Goal: Information Seeking & Learning: Learn about a topic

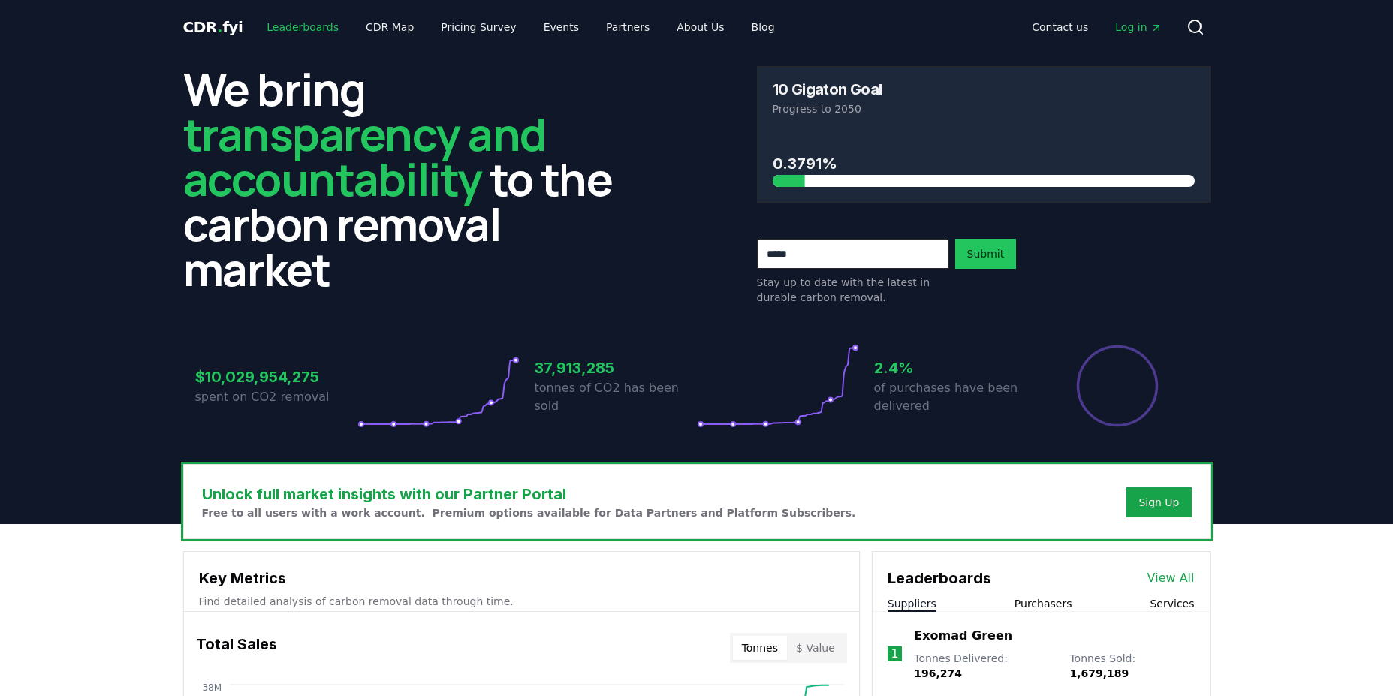
click at [288, 23] on link "Leaderboards" at bounding box center [303, 27] width 96 height 27
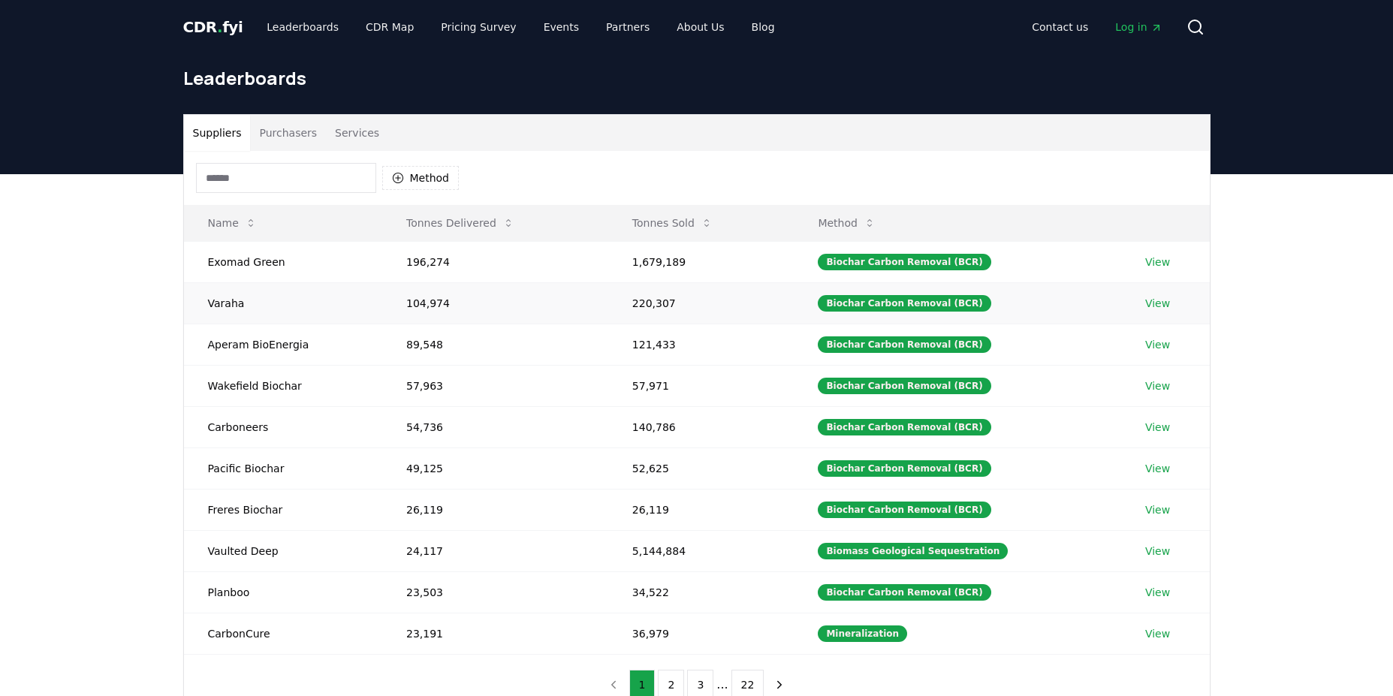
drag, startPoint x: 223, startPoint y: 306, endPoint x: 210, endPoint y: 303, distance: 13.1
click at [222, 306] on td "Varaha" at bounding box center [283, 302] width 198 height 41
drag, startPoint x: 242, startPoint y: 305, endPoint x: 263, endPoint y: 305, distance: 21.0
click at [263, 305] on td "Varaha" at bounding box center [283, 302] width 198 height 41
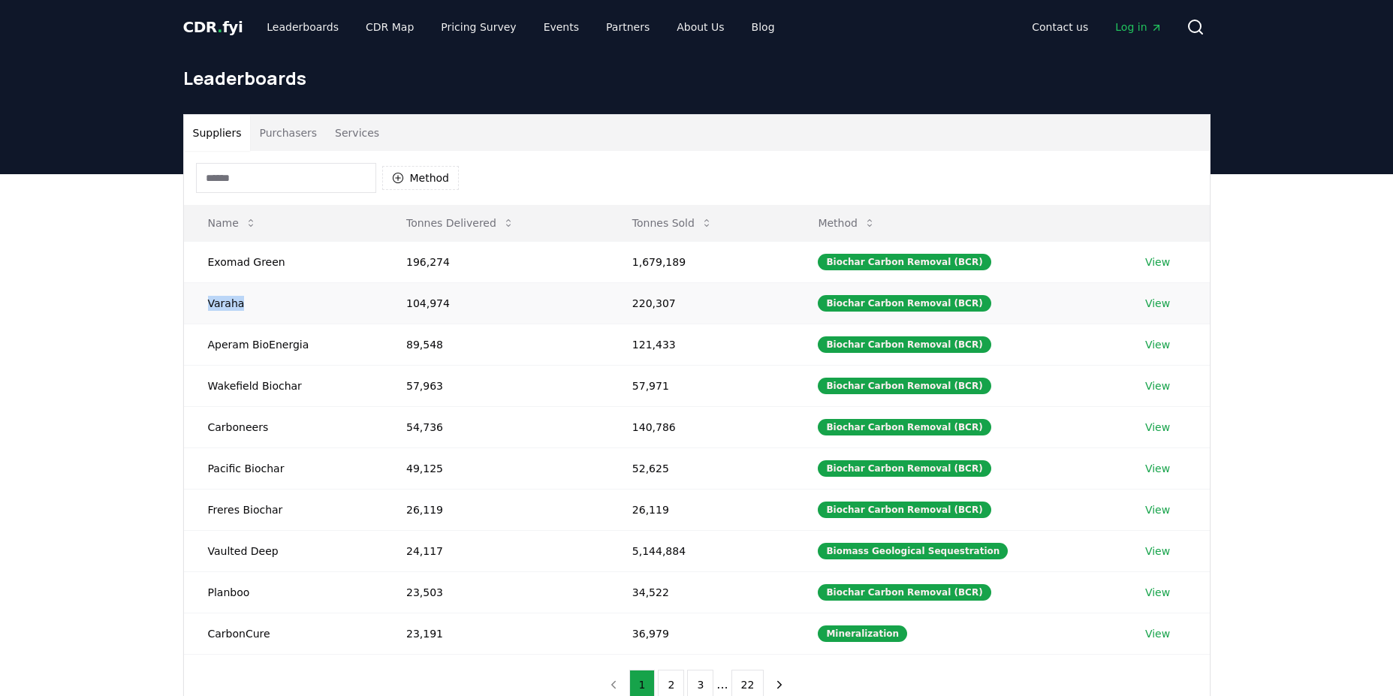
drag, startPoint x: 207, startPoint y: 305, endPoint x: 246, endPoint y: 305, distance: 38.3
click at [246, 305] on td "Varaha" at bounding box center [283, 302] width 198 height 41
click at [1149, 307] on link "View" at bounding box center [1158, 303] width 25 height 15
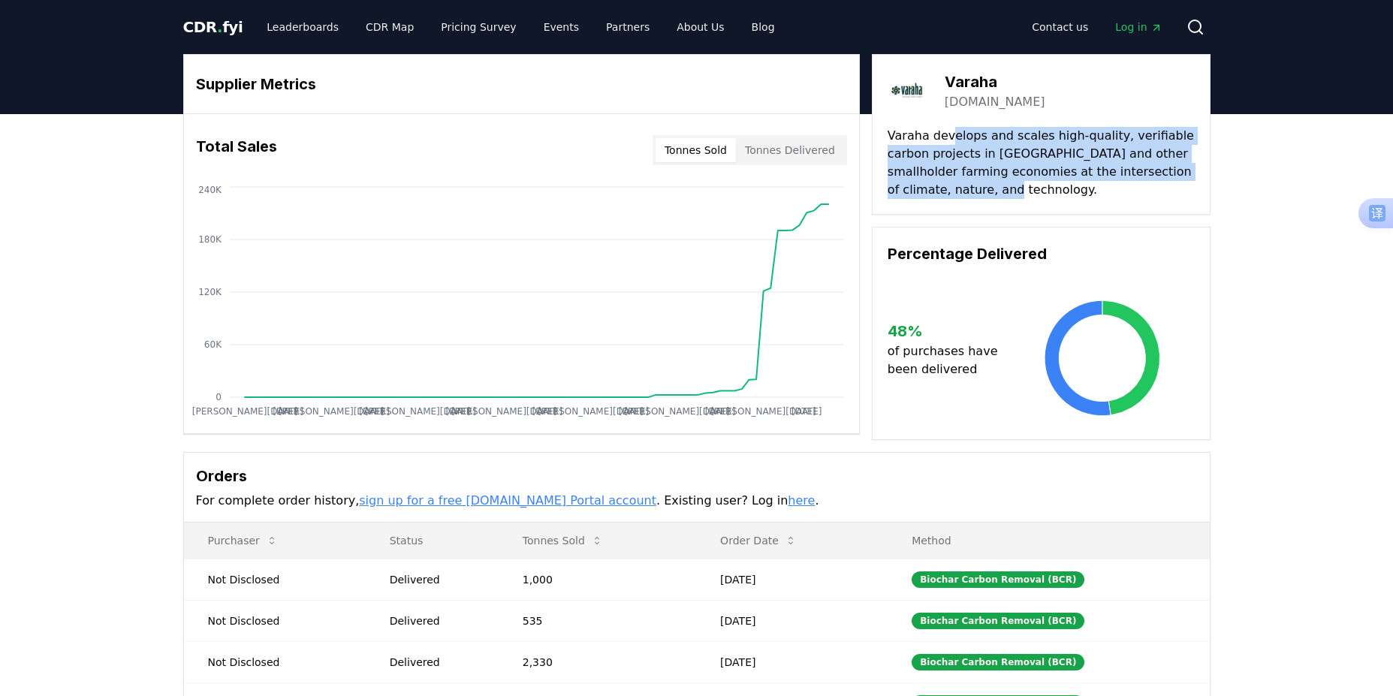
drag, startPoint x: 945, startPoint y: 141, endPoint x: 1178, endPoint y: 196, distance: 239.2
click at [1178, 195] on p "Varaha develops and scales high-quality, verifiable carbon projects in [GEOGRAP…" at bounding box center [1041, 163] width 307 height 72
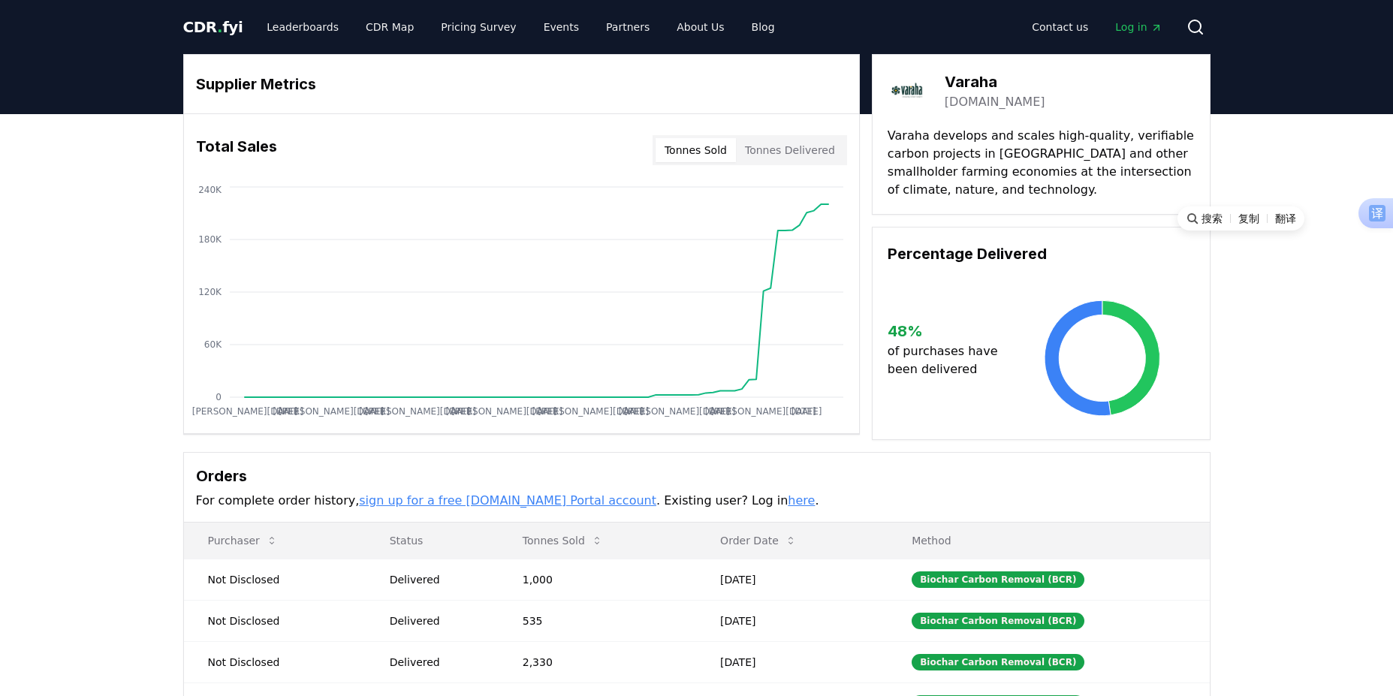
click at [1211, 319] on div "Supplier Metrics Total Sales Tonnes Sold Tonnes Delivered [PERSON_NAME][DATE] […" at bounding box center [697, 410] width 1052 height 713
drag, startPoint x: 998, startPoint y: 149, endPoint x: 957, endPoint y: 133, distance: 44.2
click at [997, 147] on p "Varaha develops and scales high-quality, verifiable carbon projects in India an…" at bounding box center [1041, 163] width 307 height 72
drag, startPoint x: 961, startPoint y: 85, endPoint x: 932, endPoint y: 88, distance: 29.5
click at [962, 84] on h3 "Varaha" at bounding box center [995, 82] width 101 height 23
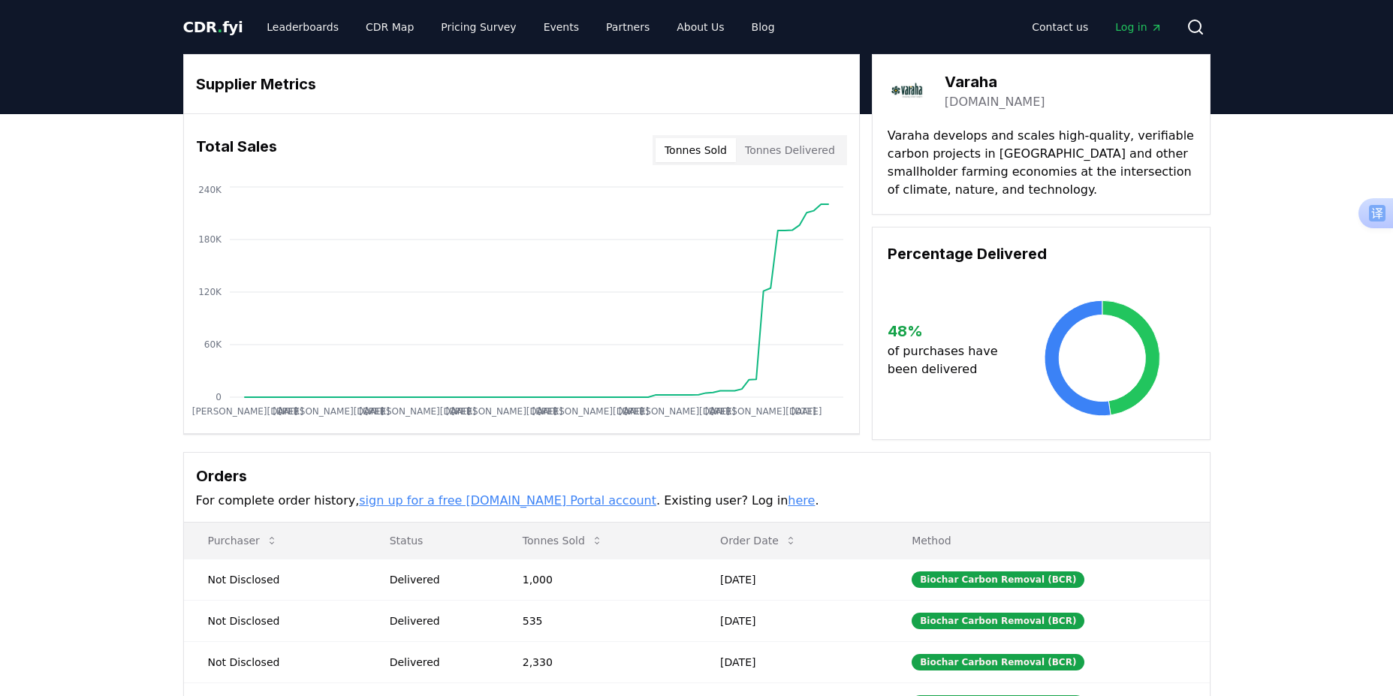
click at [913, 89] on img at bounding box center [909, 91] width 42 height 42
click at [968, 101] on link "varaha.earth" at bounding box center [995, 102] width 101 height 18
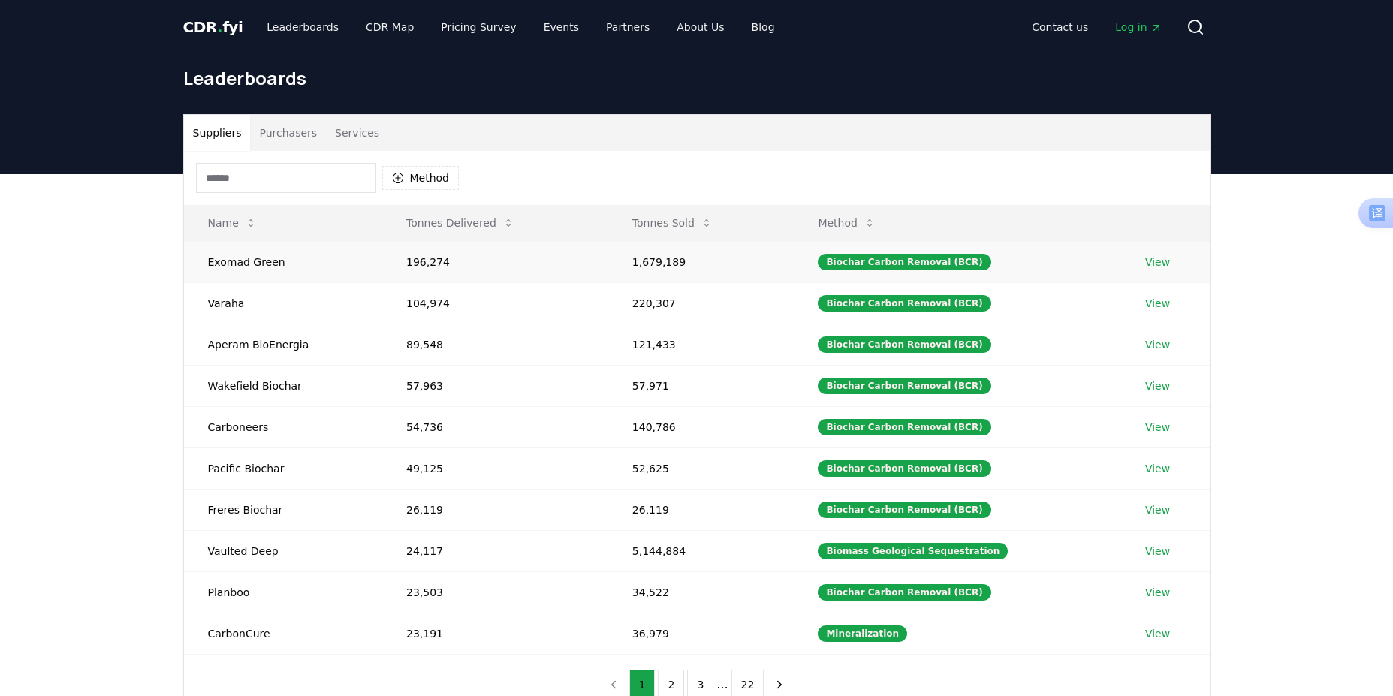
click at [663, 263] on td "1,679,189" at bounding box center [701, 261] width 186 height 41
drag, startPoint x: 646, startPoint y: 263, endPoint x: 691, endPoint y: 267, distance: 45.2
click at [691, 267] on td "1,679,189" at bounding box center [701, 261] width 186 height 41
drag, startPoint x: 1251, startPoint y: 309, endPoint x: 1197, endPoint y: 286, distance: 58.2
click at [1240, 305] on div "Suppliers Purchasers Services Method Name Tonnes Delivered Tonnes Sold Method E…" at bounding box center [696, 475] width 1393 height 602
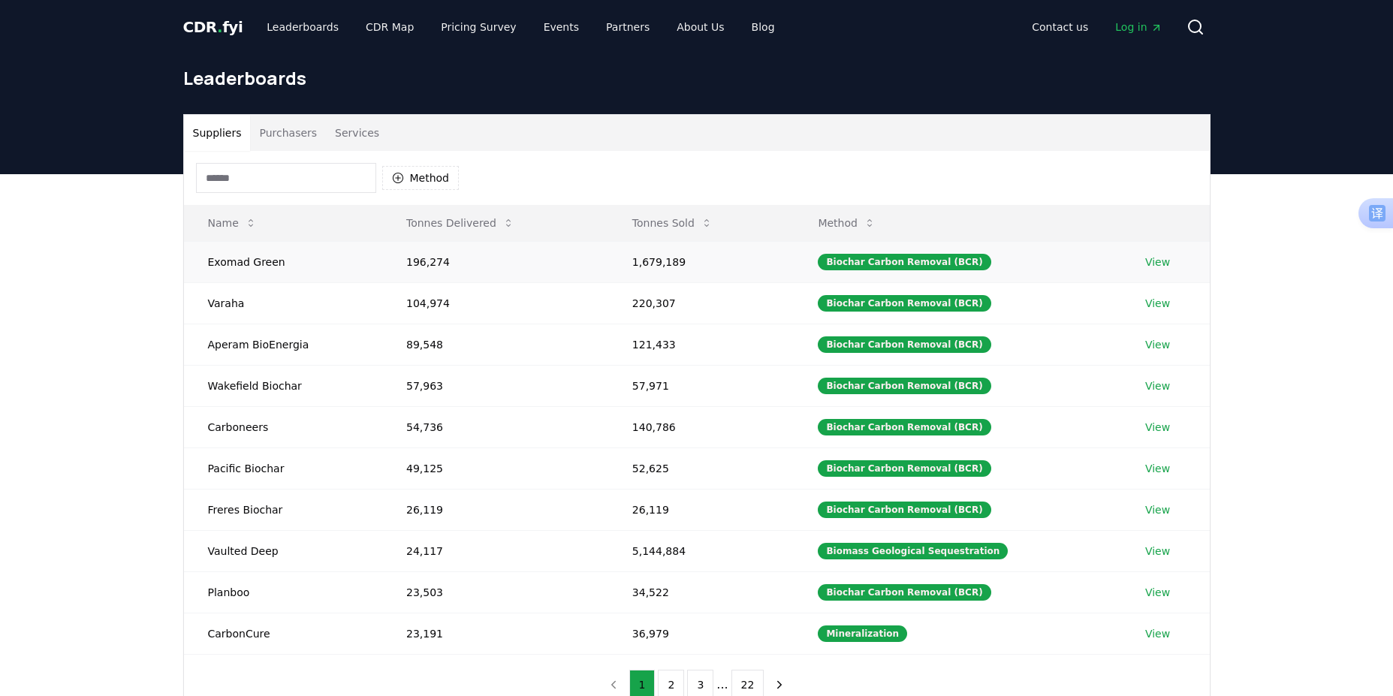
click at [1158, 267] on link "View" at bounding box center [1158, 262] width 25 height 15
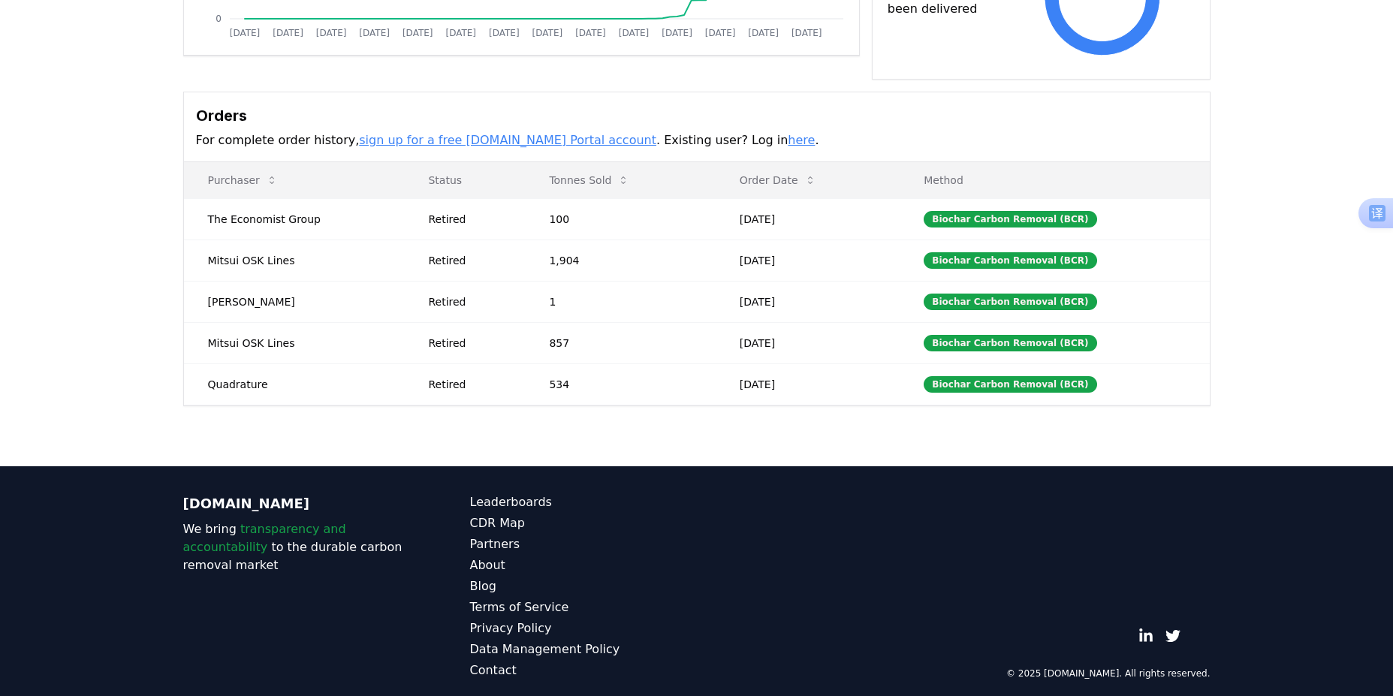
scroll to position [382, 0]
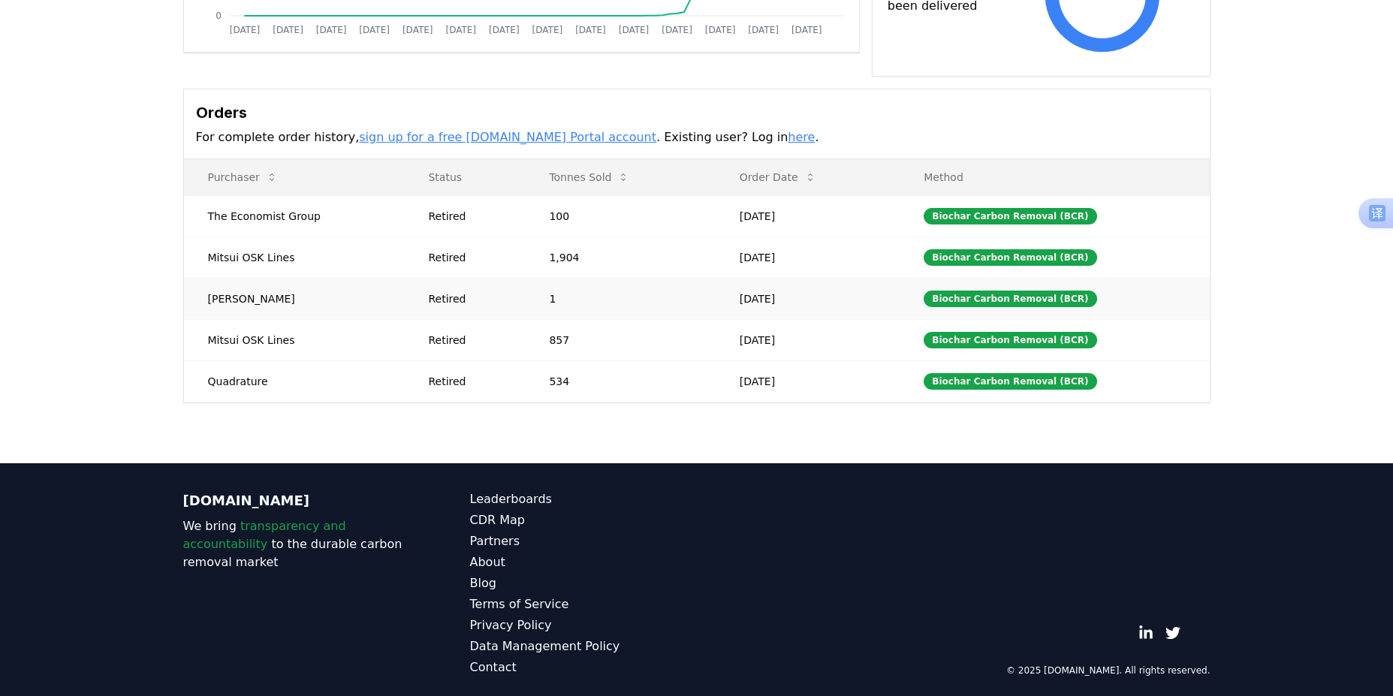
click at [229, 306] on td "Chris Zhang" at bounding box center [294, 298] width 221 height 41
drag, startPoint x: 244, startPoint y: 341, endPoint x: 791, endPoint y: 385, distance: 548.7
click at [791, 385] on tbody "The Economist Group Retired 100 Sep 19, 2025 Biochar Carbon Removal (BCR) Mitsu…" at bounding box center [697, 298] width 1026 height 207
click at [743, 427] on div "Supplier Metrics Total Sales Tonnes Sold Tonnes Delivered Jan 2019 Jul 2019 Jan…" at bounding box center [696, 98] width 1393 height 731
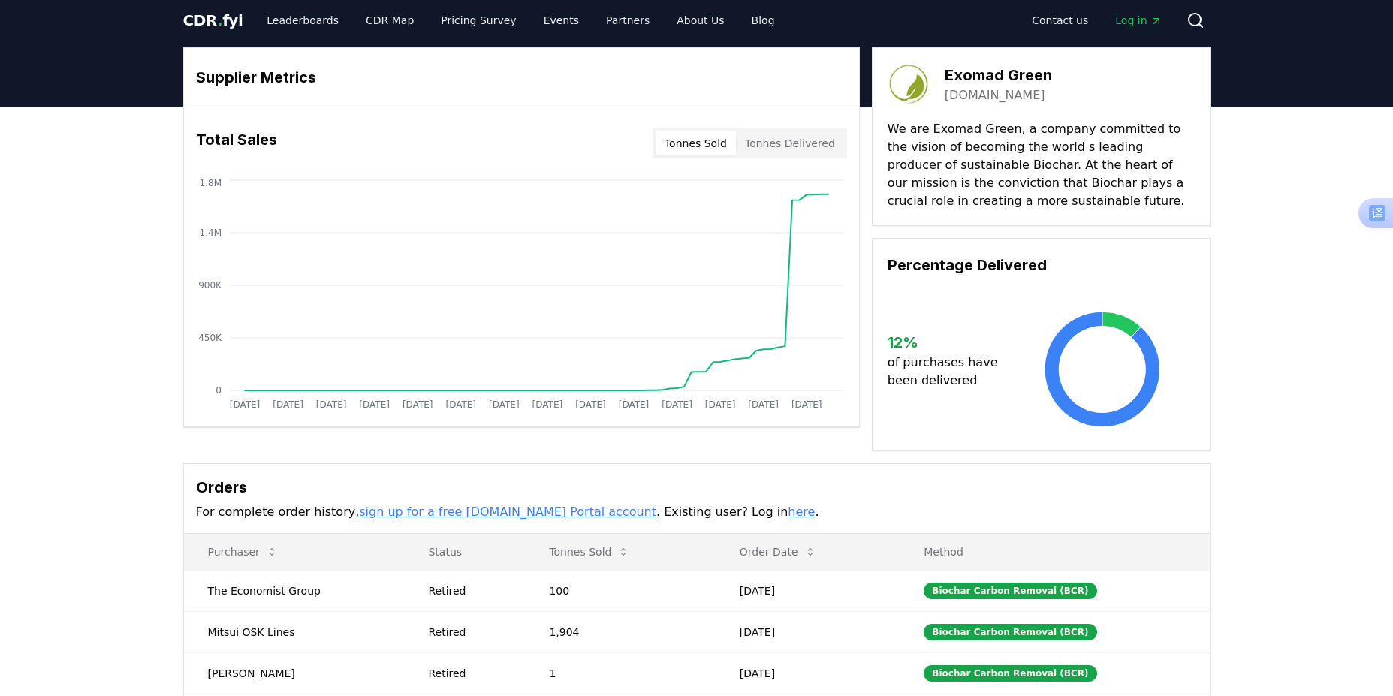
scroll to position [0, 0]
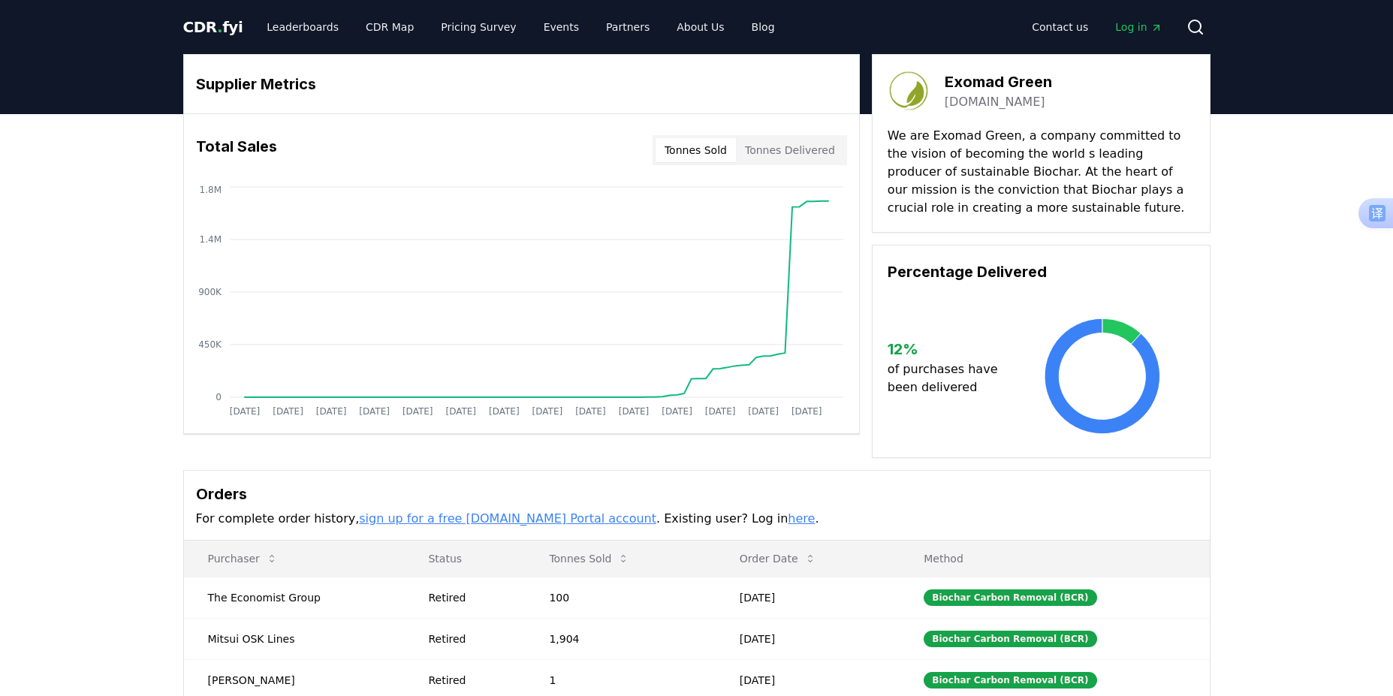
click at [971, 105] on link "exomadgreen.com" at bounding box center [995, 102] width 101 height 18
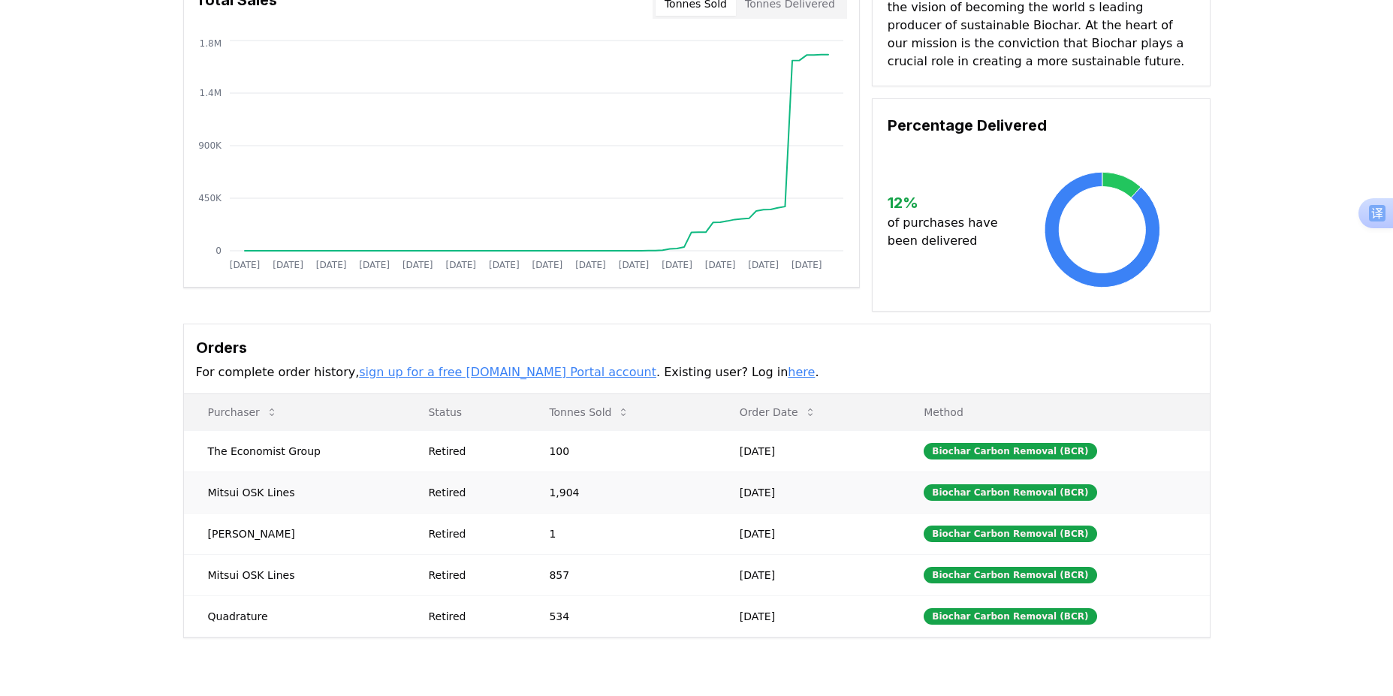
scroll to position [150, 0]
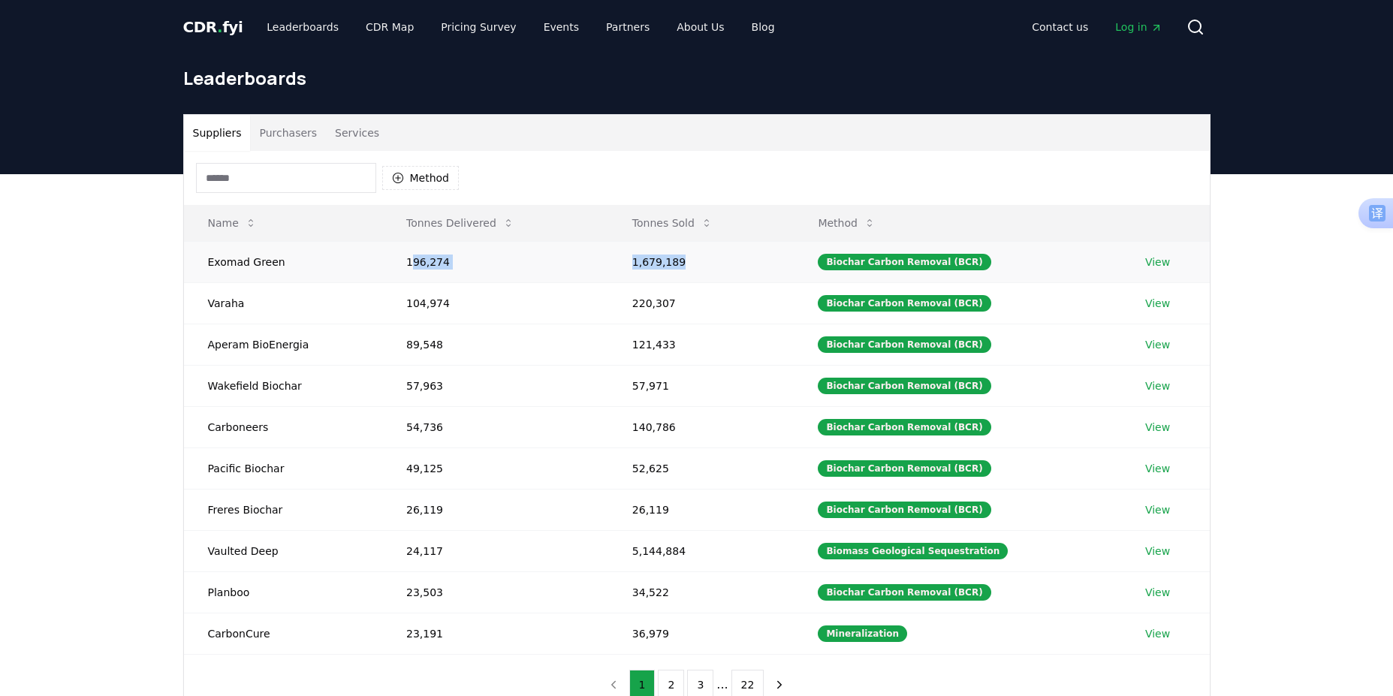
drag, startPoint x: 410, startPoint y: 264, endPoint x: 713, endPoint y: 264, distance: 302.7
click at [713, 264] on tr "Exomad Green 196,274 1,679,189 Biochar Carbon Removal (BCR) View" at bounding box center [697, 261] width 1026 height 41
click at [714, 263] on td "1,679,189" at bounding box center [701, 261] width 186 height 41
click at [429, 264] on td "196,274" at bounding box center [495, 261] width 226 height 41
click at [503, 227] on icon at bounding box center [509, 223] width 12 height 12
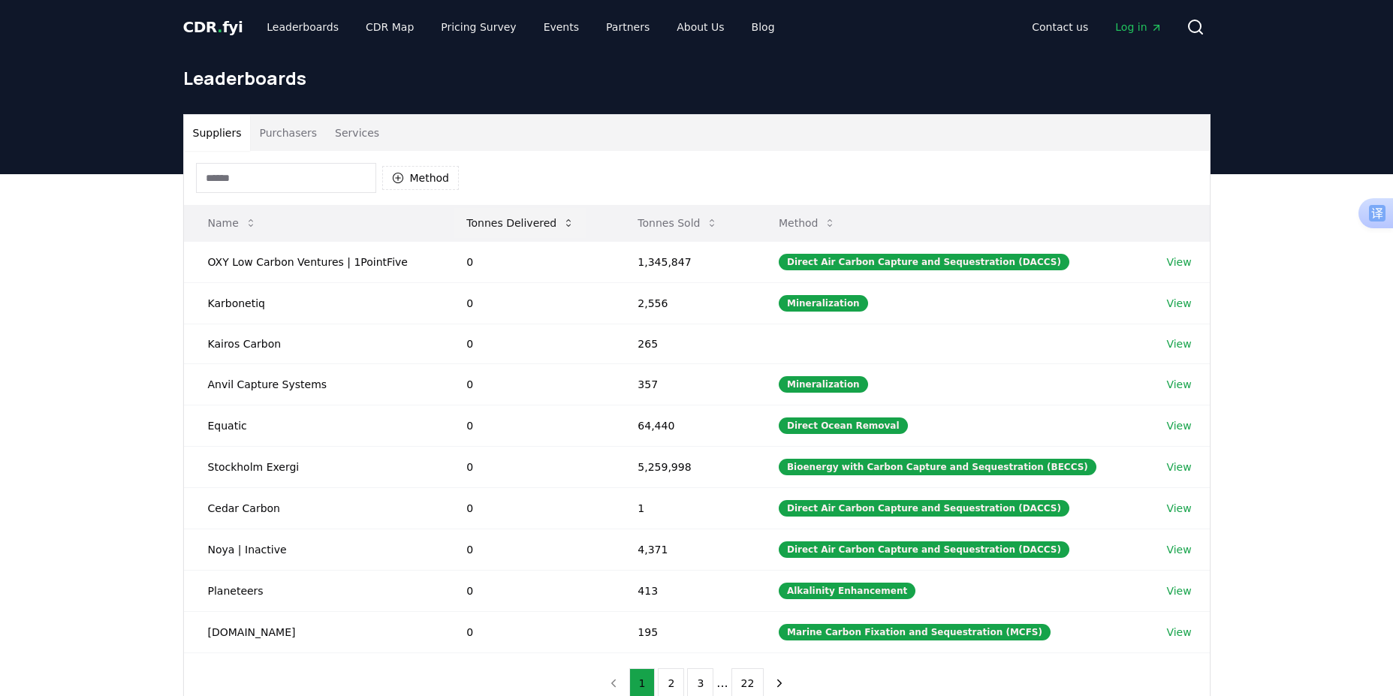
click at [557, 225] on button "Tonnes Delivered" at bounding box center [520, 223] width 132 height 30
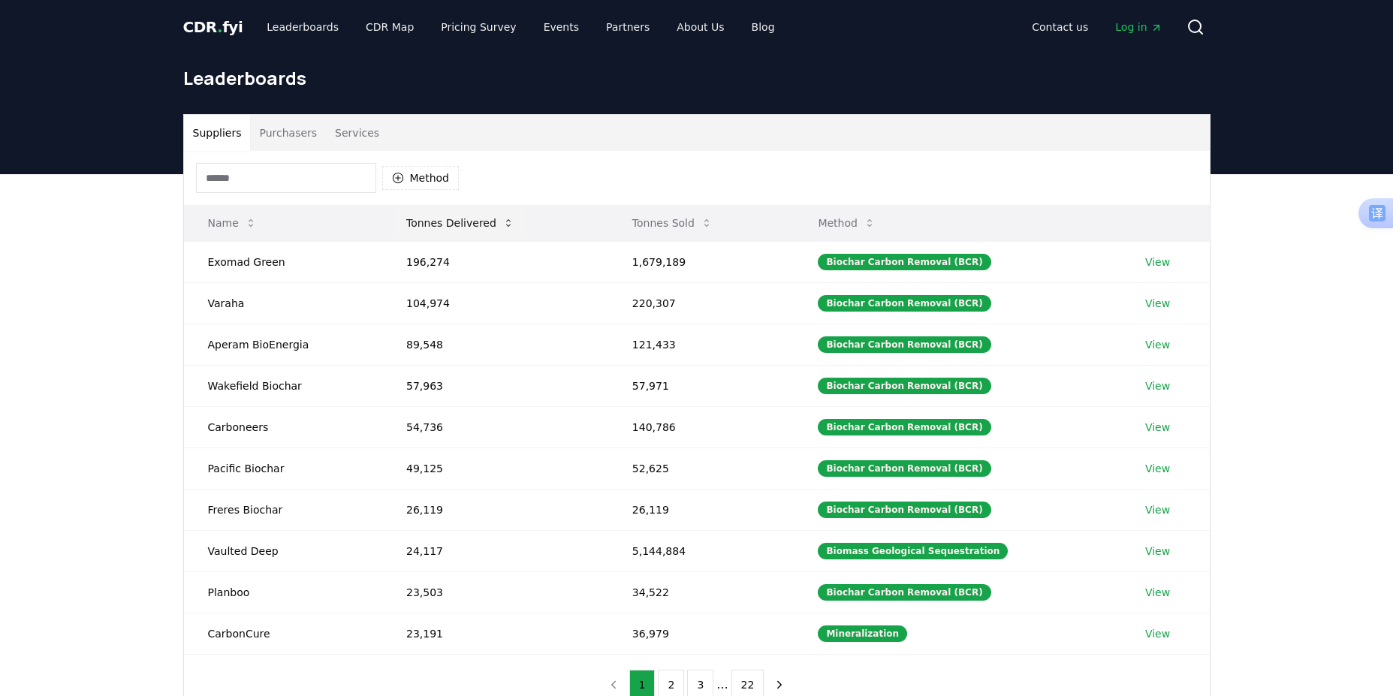
click at [503, 225] on icon at bounding box center [509, 223] width 12 height 12
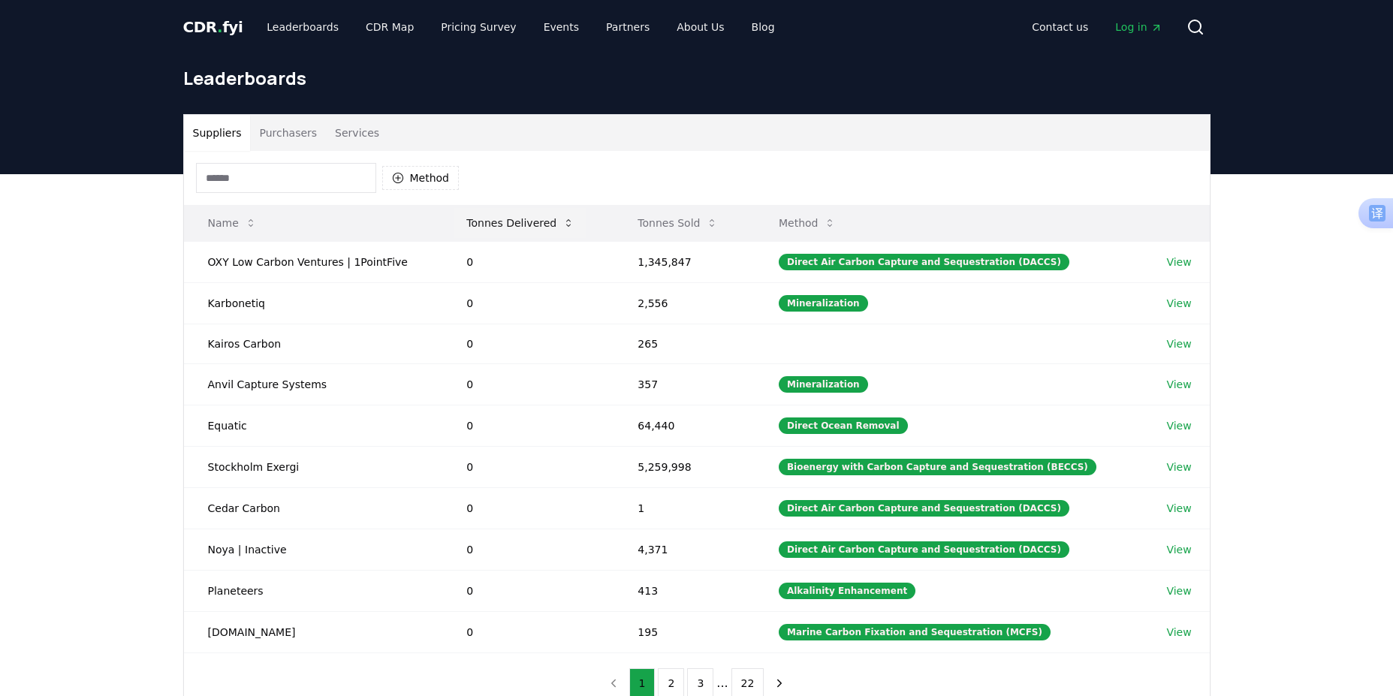
click at [530, 223] on button "Tonnes Delivered" at bounding box center [520, 223] width 132 height 30
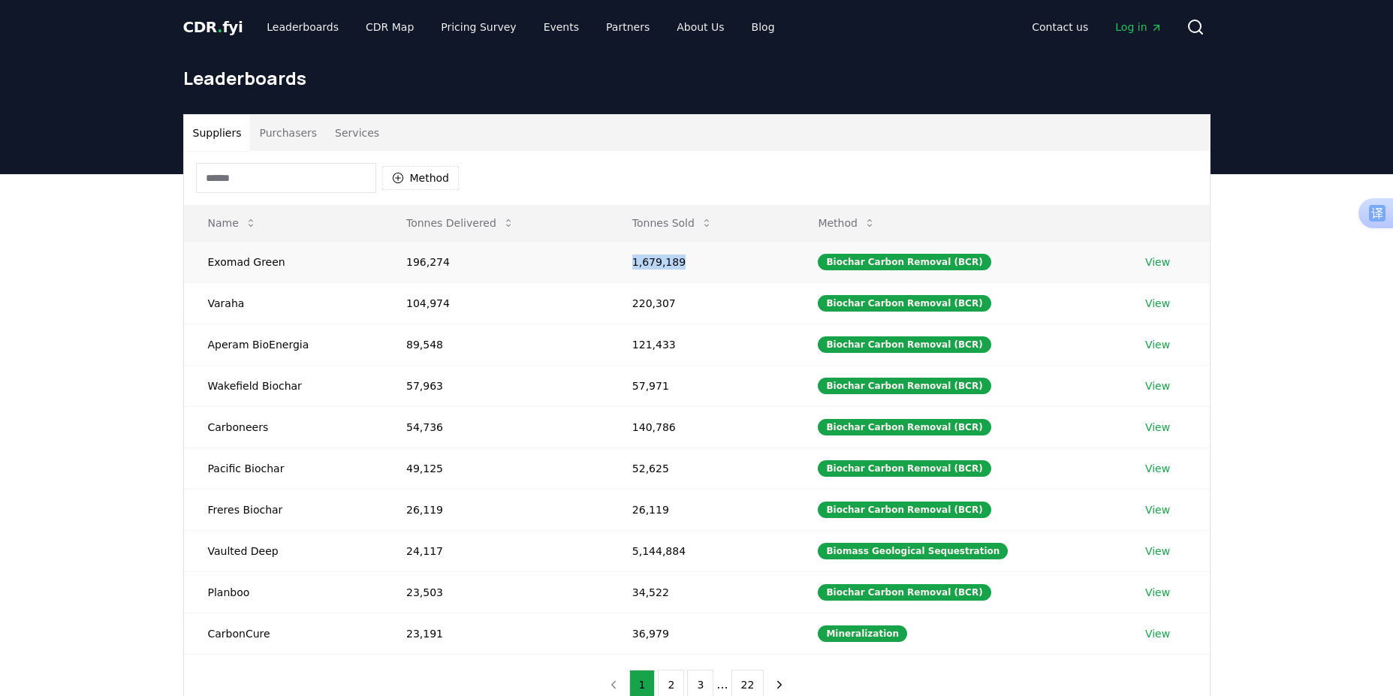
drag, startPoint x: 634, startPoint y: 261, endPoint x: 690, endPoint y: 264, distance: 56.4
click at [690, 264] on td "1,679,189" at bounding box center [701, 261] width 186 height 41
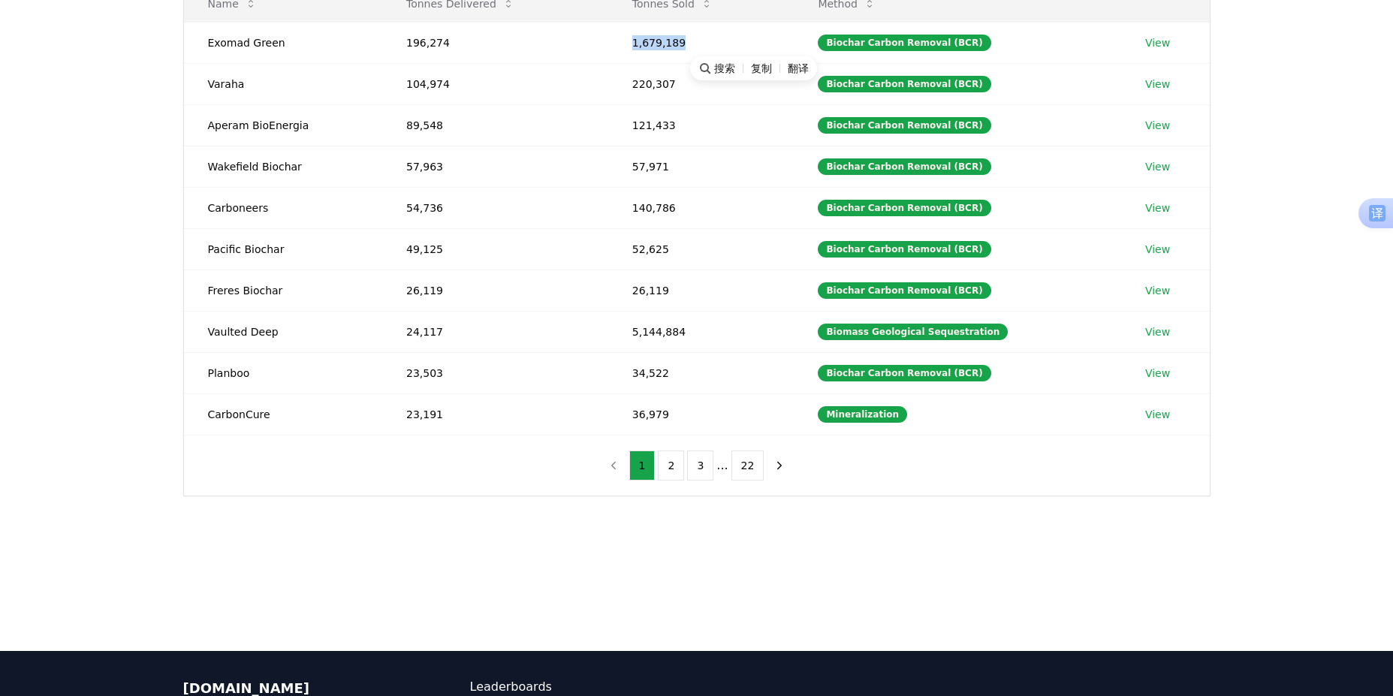
scroll to position [220, 0]
click at [735, 467] on button "22" at bounding box center [748, 465] width 33 height 30
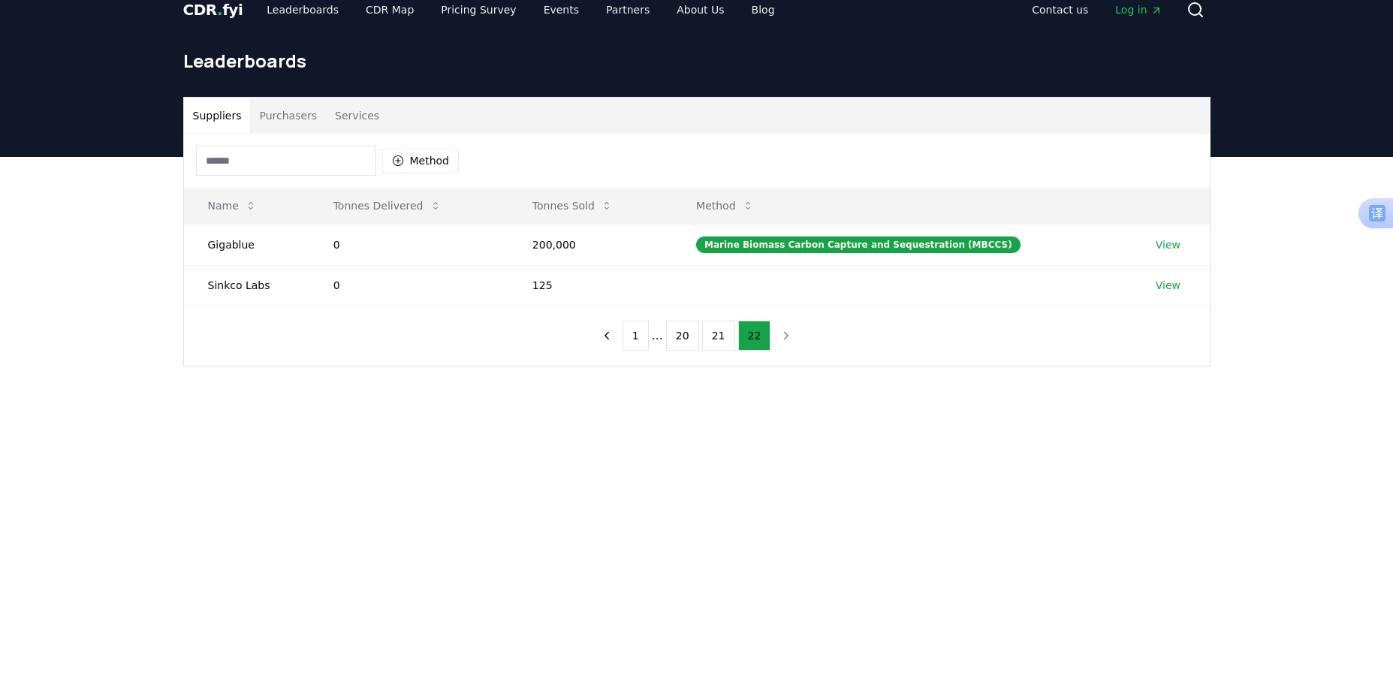
scroll to position [0, 0]
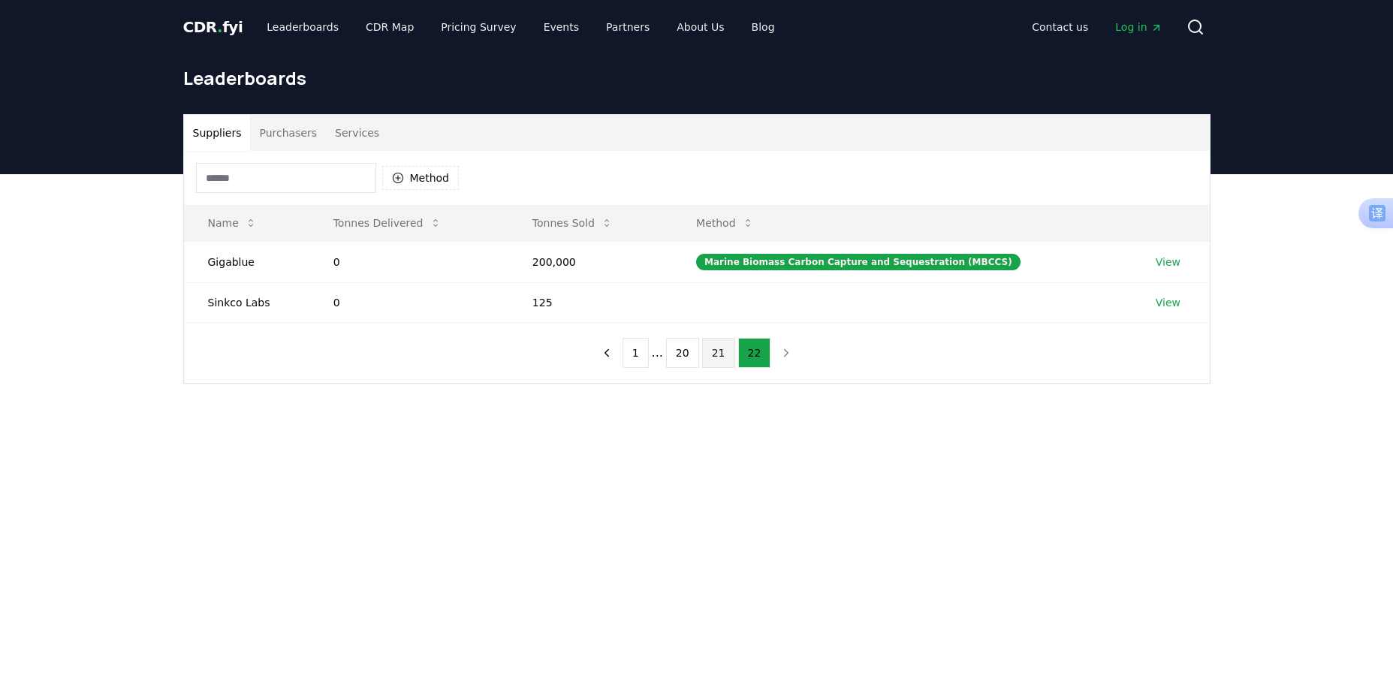
click at [723, 359] on button "21" at bounding box center [718, 353] width 33 height 30
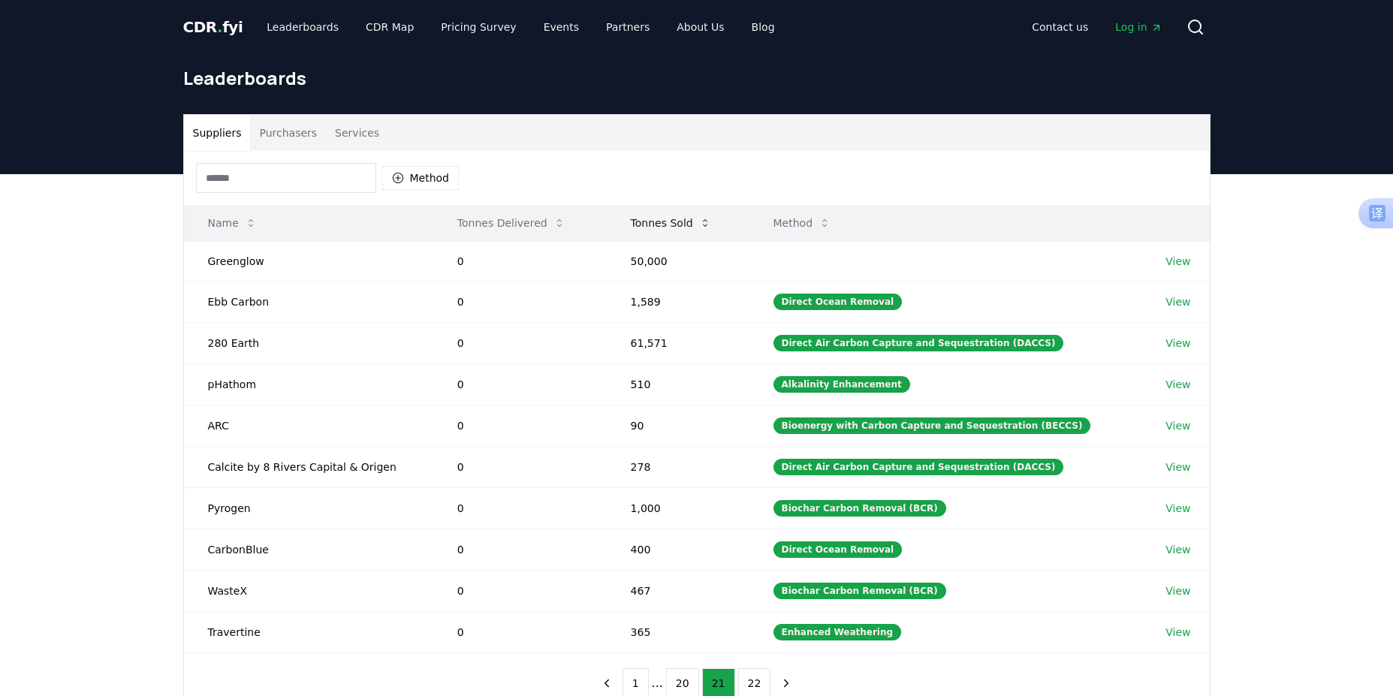
click at [666, 228] on button "Tonnes Sold" at bounding box center [671, 223] width 104 height 30
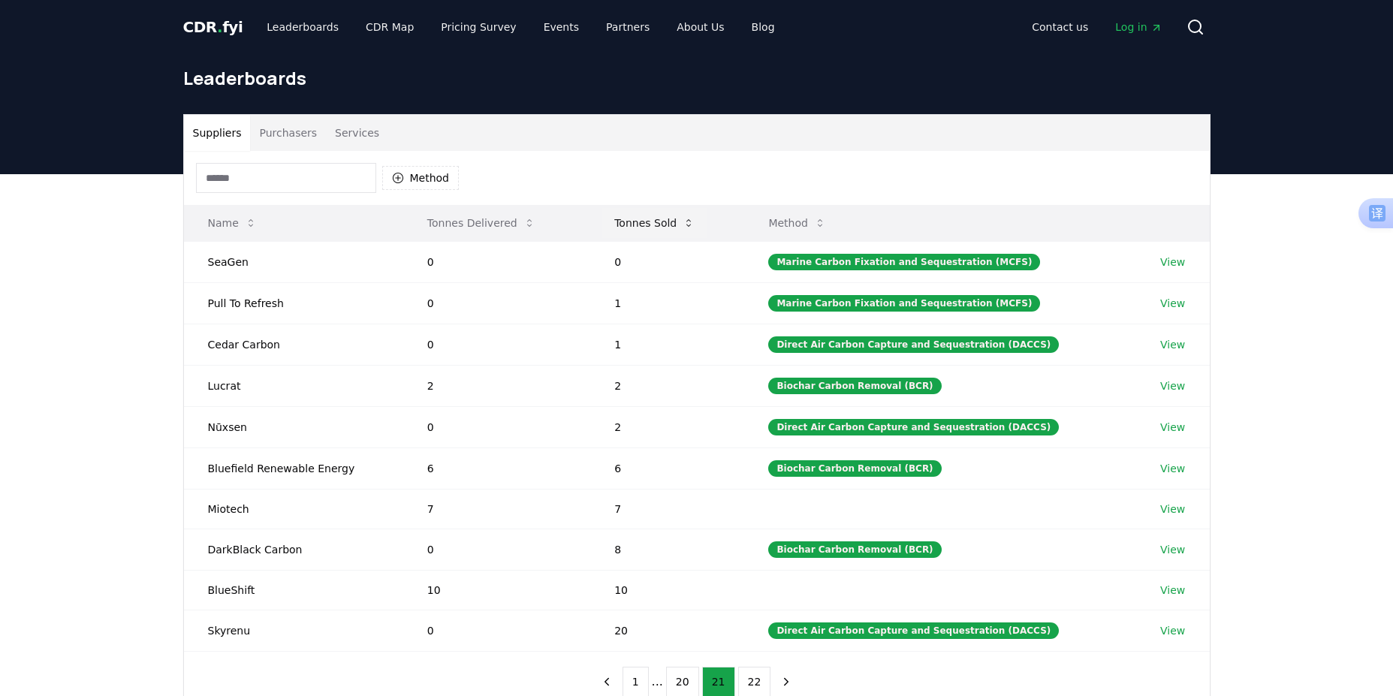
click at [666, 228] on button "Tonnes Sold" at bounding box center [654, 223] width 104 height 30
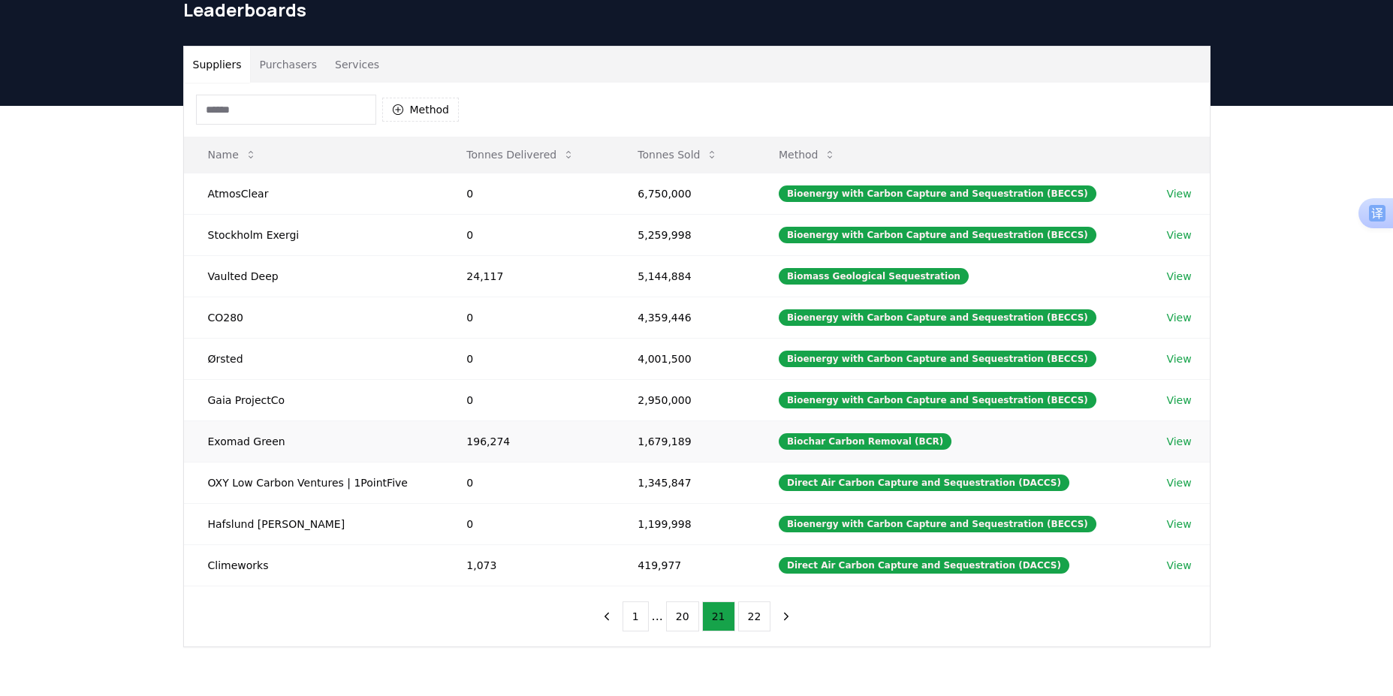
scroll to position [75, 0]
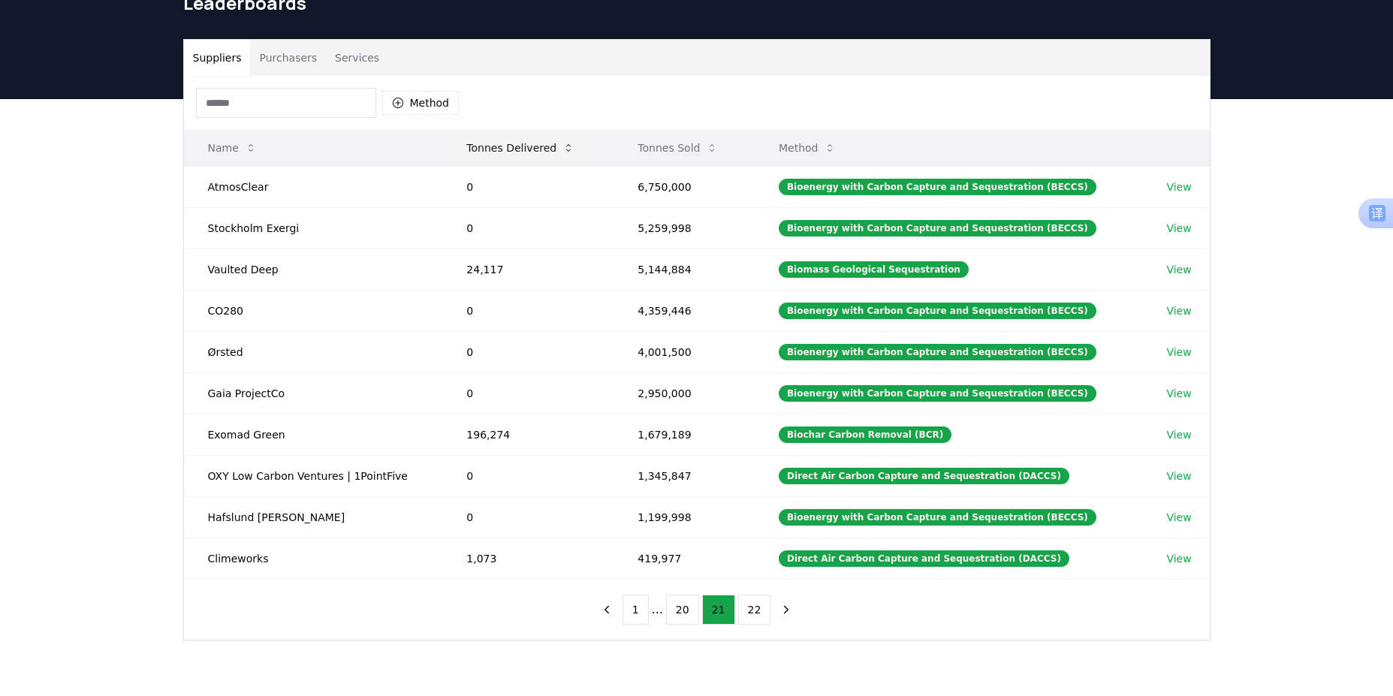
click at [502, 146] on button "Tonnes Delivered" at bounding box center [520, 148] width 132 height 30
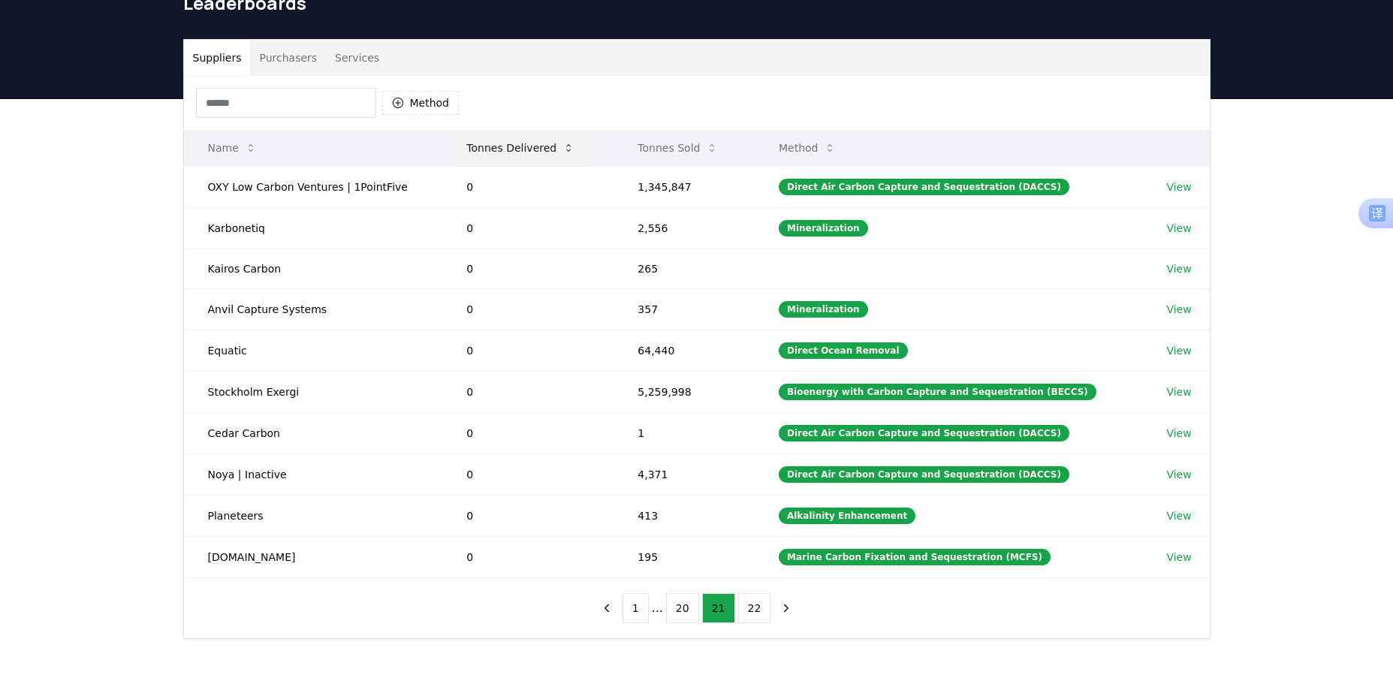
click at [502, 146] on button "Tonnes Delivered" at bounding box center [520, 148] width 132 height 30
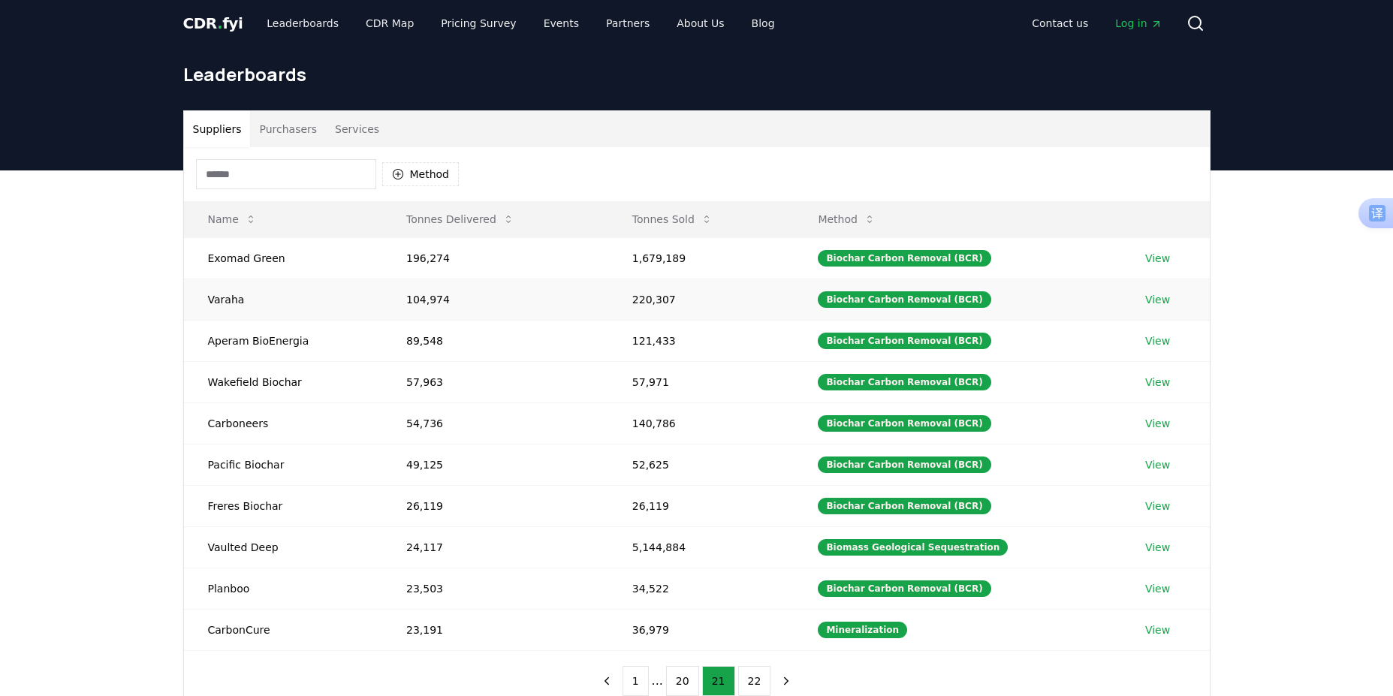
scroll to position [0, 0]
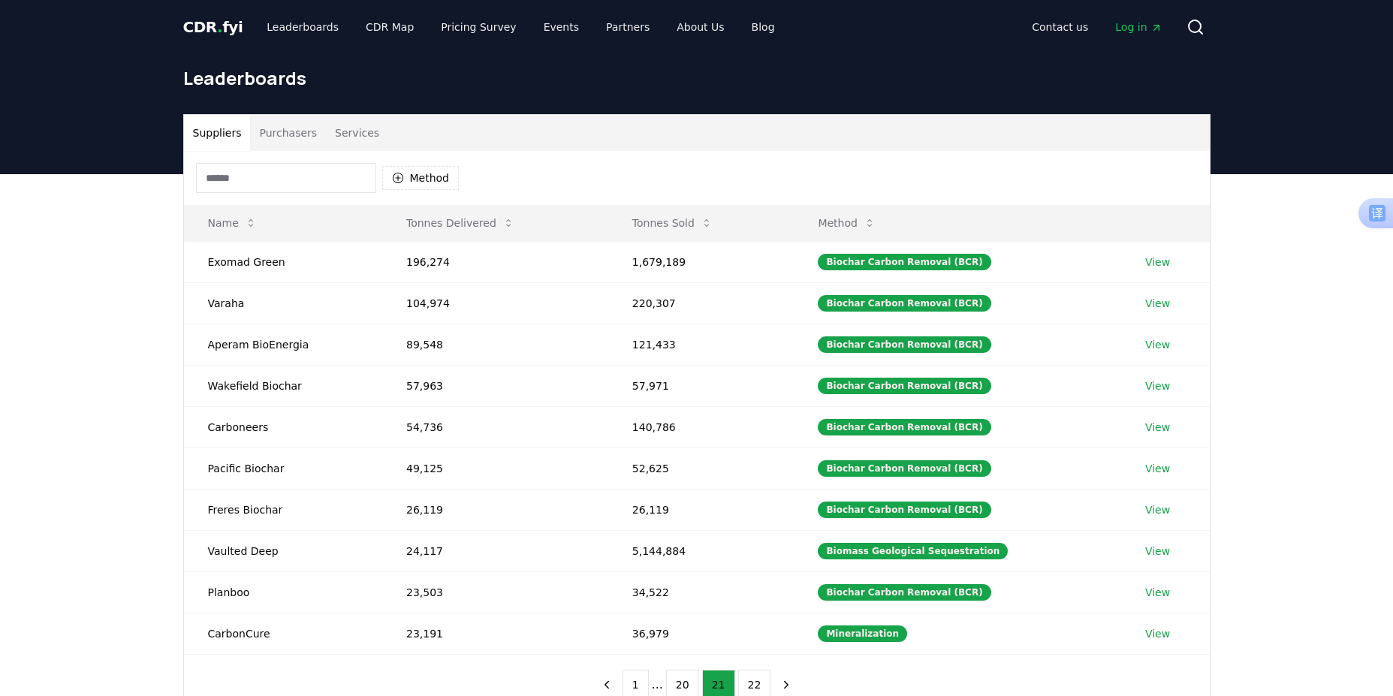
click at [288, 134] on button "Purchasers" at bounding box center [288, 133] width 76 height 36
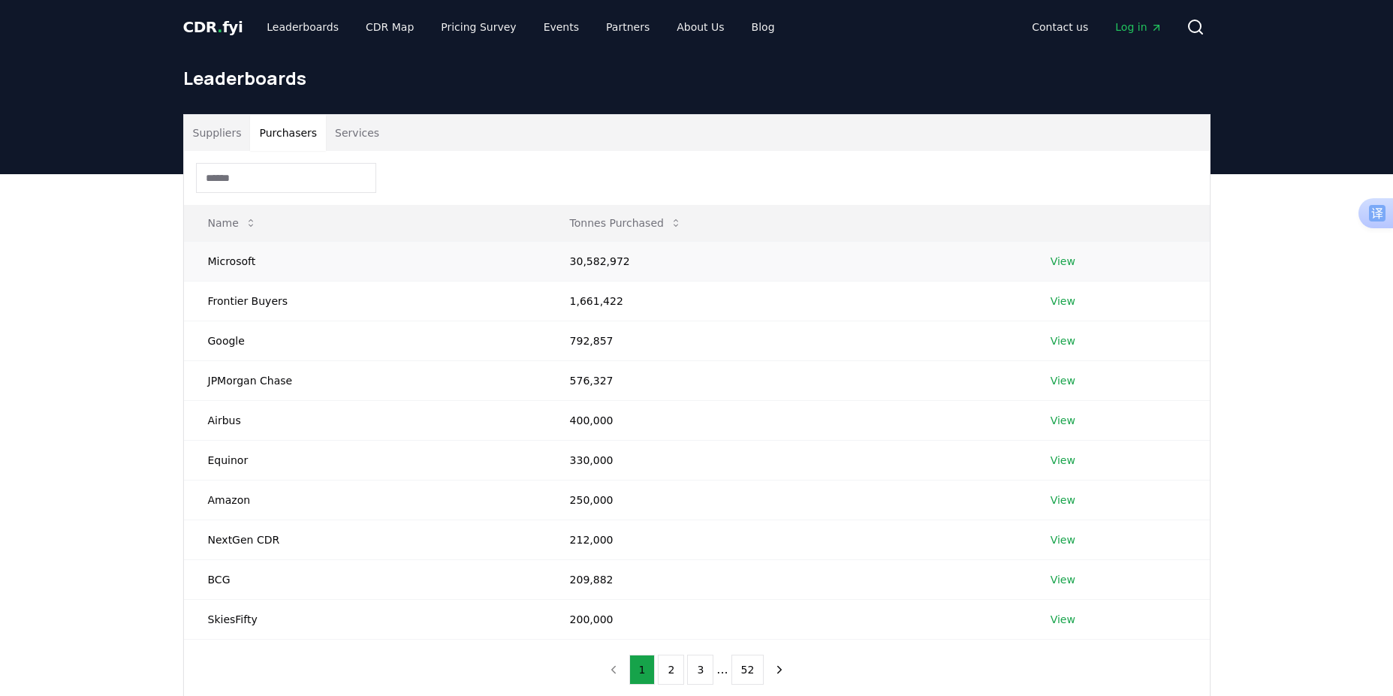
click at [1061, 258] on link "View" at bounding box center [1063, 261] width 25 height 15
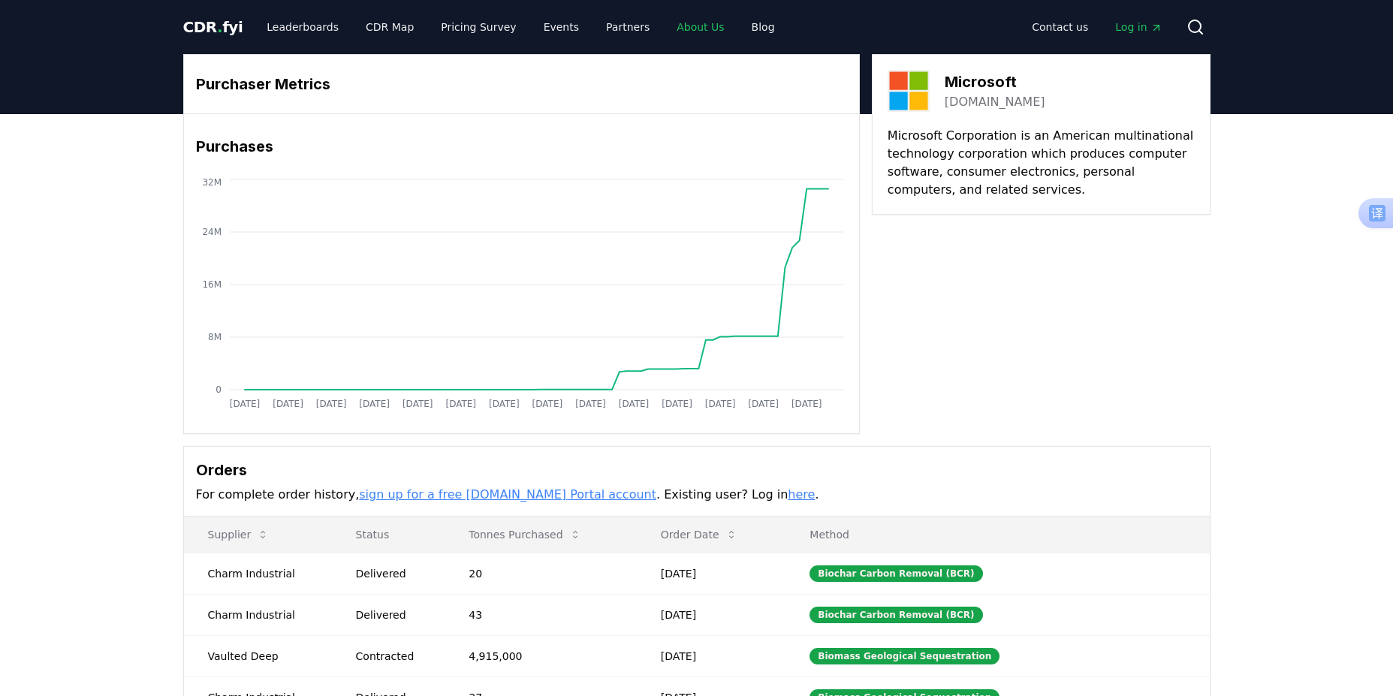
click at [671, 26] on link "About Us" at bounding box center [700, 27] width 71 height 27
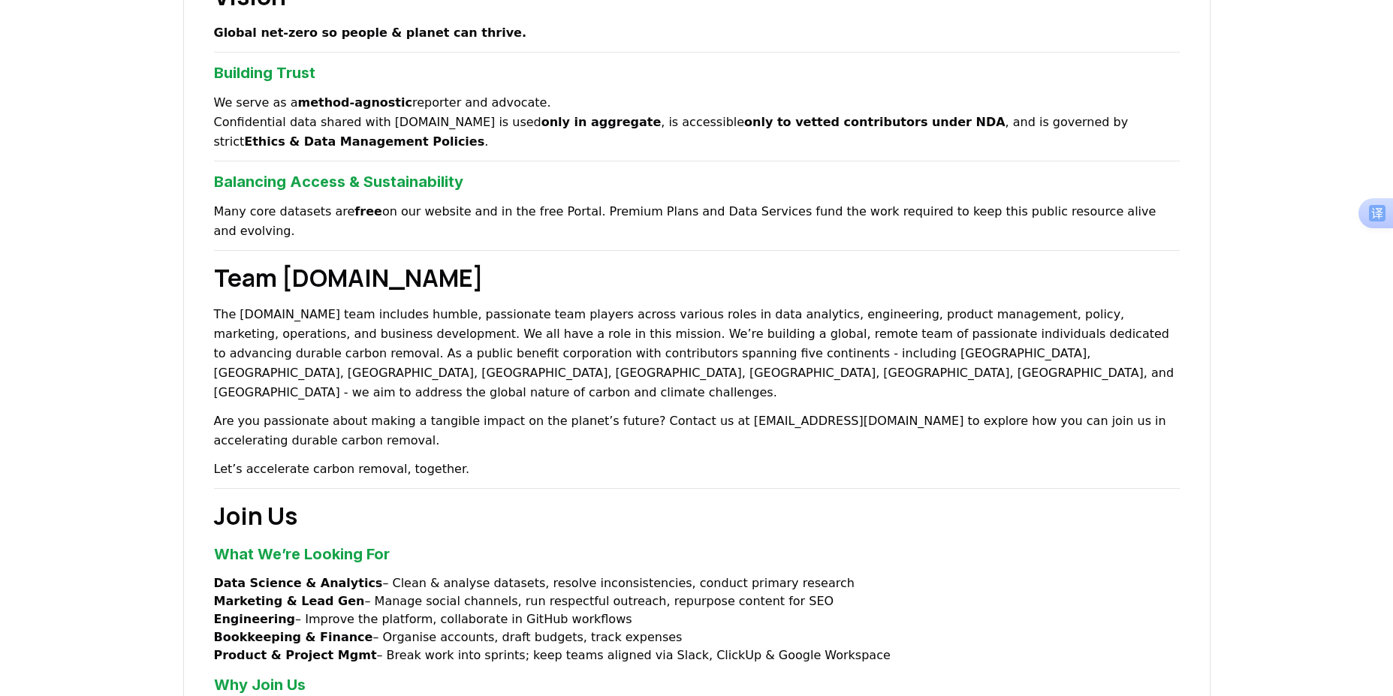
scroll to position [751, 0]
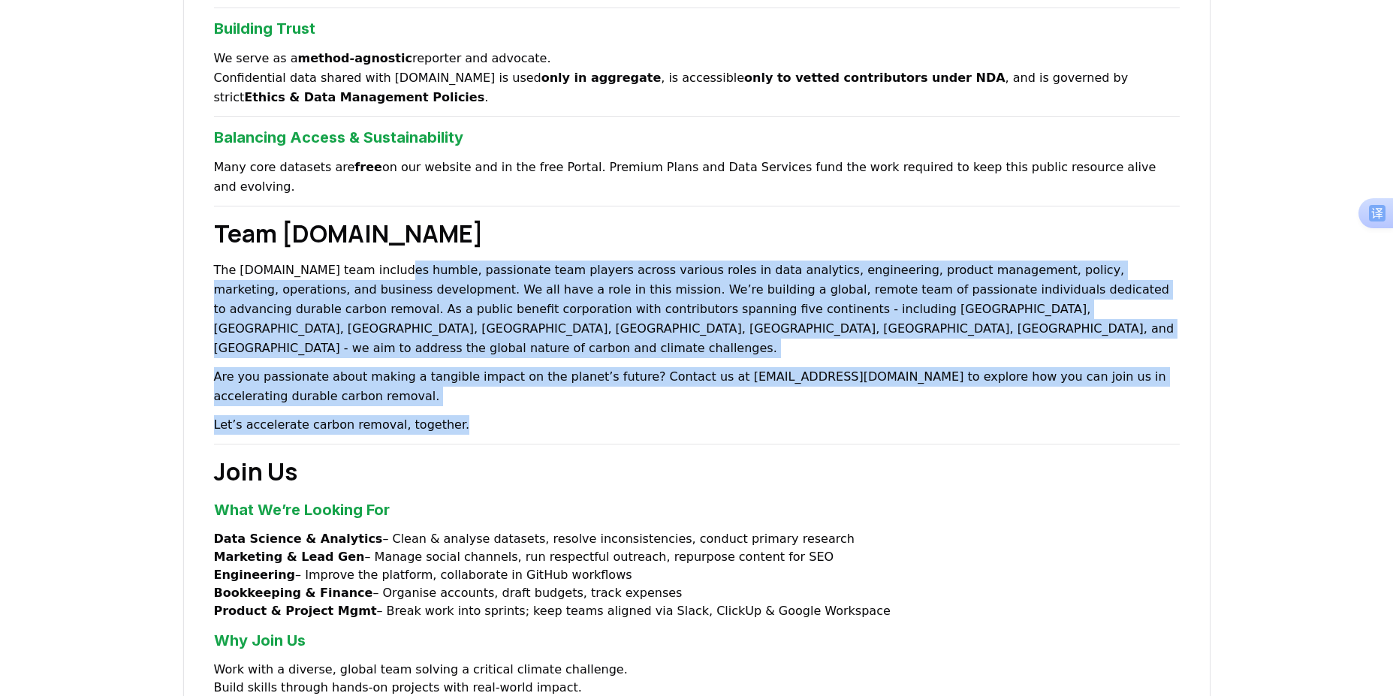
drag, startPoint x: 400, startPoint y: 250, endPoint x: 1179, endPoint y: 376, distance: 789.2
click at [1209, 368] on div "About Us Climate and carbon removal is a long game. In the last 200 years we ha…" at bounding box center [697, 113] width 1028 height 1501
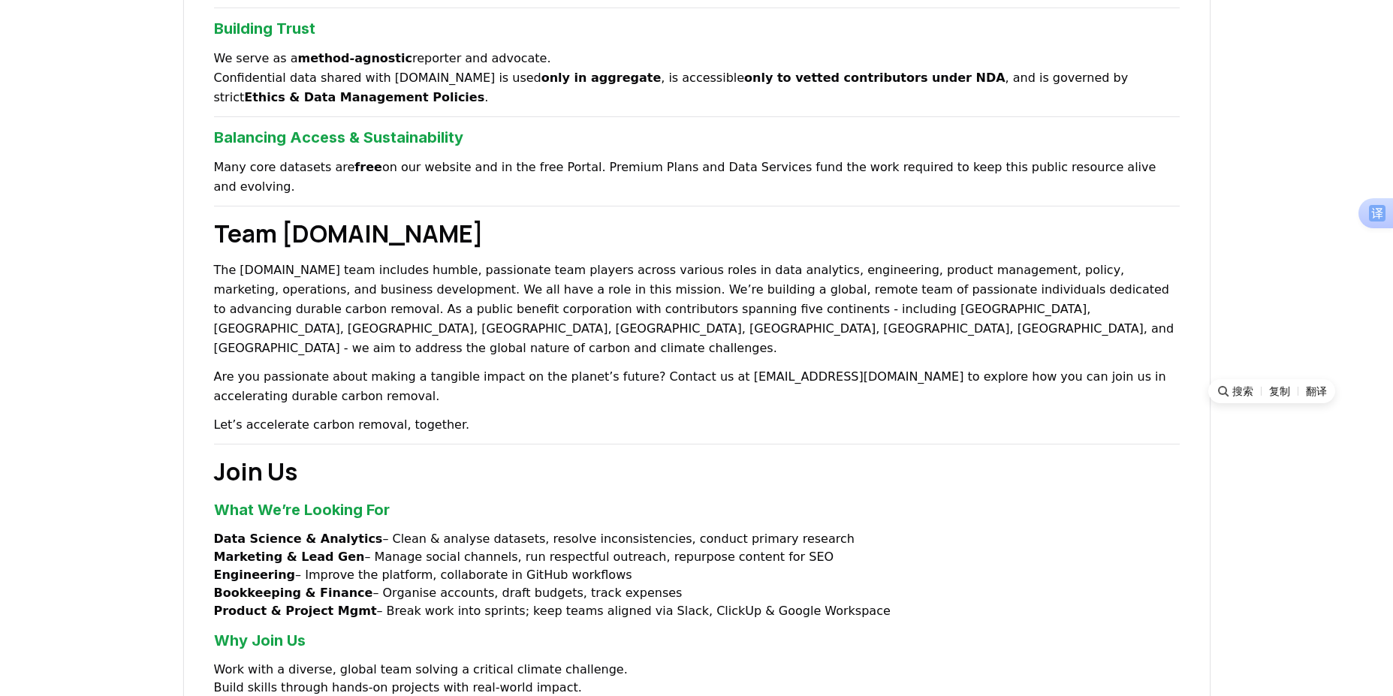
click at [1110, 454] on h2 "Join Us" at bounding box center [697, 472] width 966 height 36
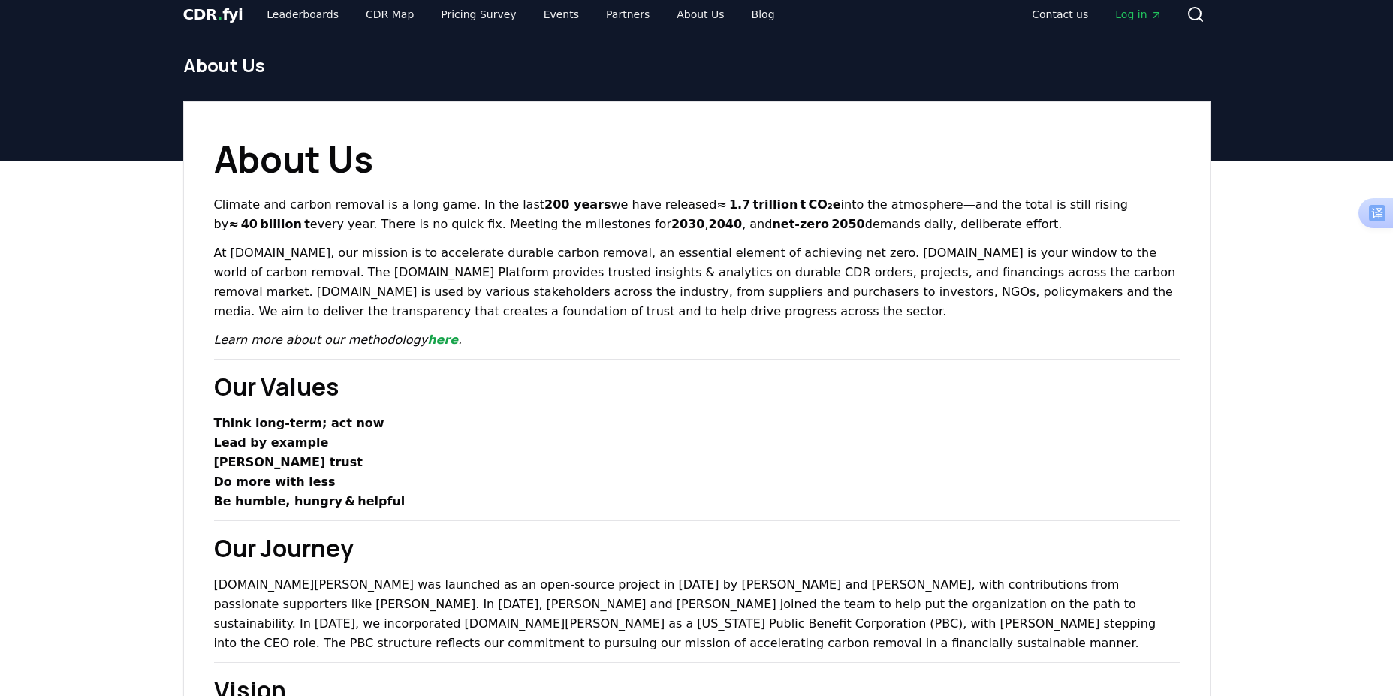
scroll to position [0, 0]
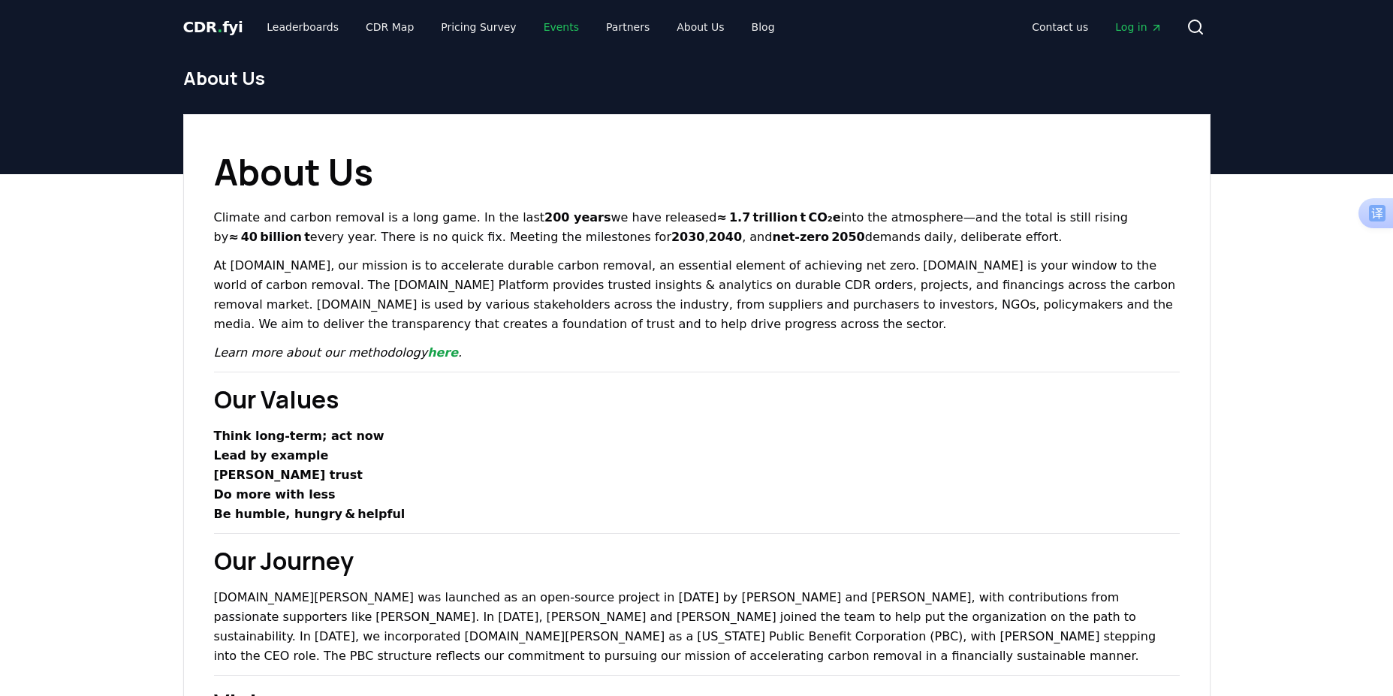
click at [533, 31] on link "Events" at bounding box center [561, 27] width 59 height 27
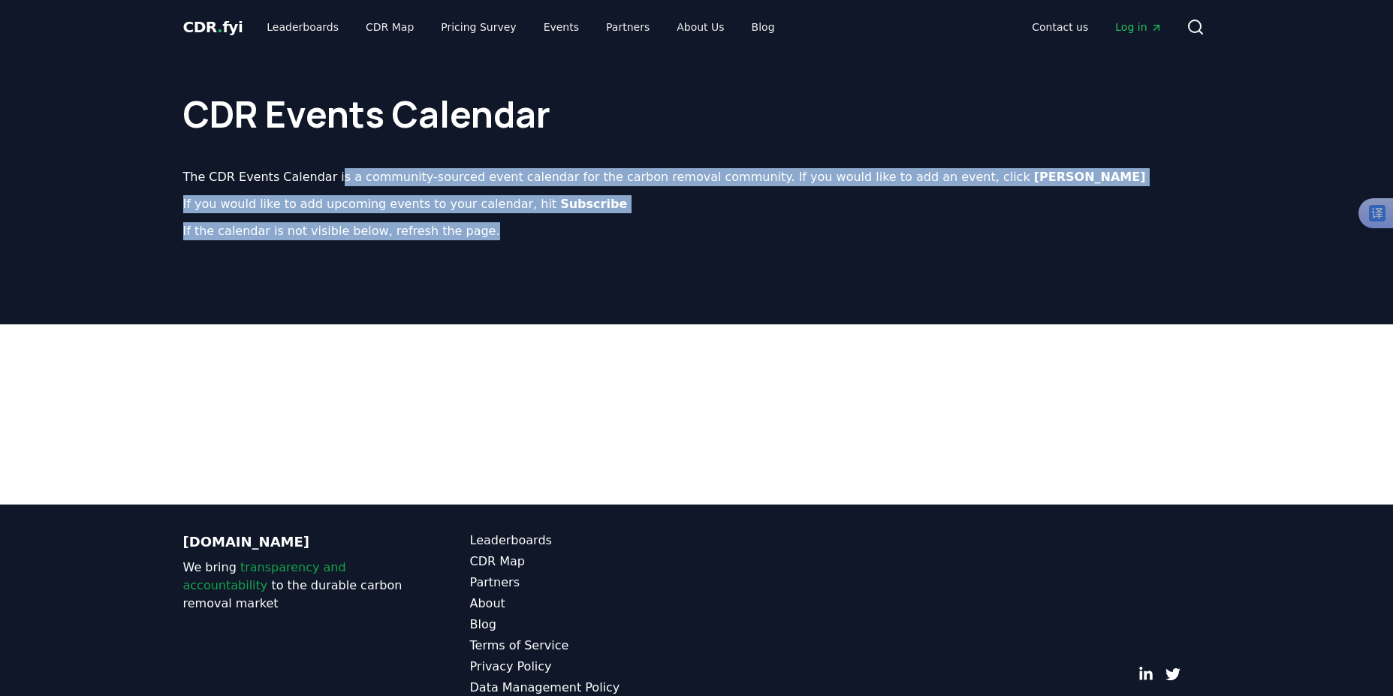
drag, startPoint x: 332, startPoint y: 177, endPoint x: 912, endPoint y: 259, distance: 585.7
click at [912, 259] on div "CDR Events Calendar The CDR Events Calendar is a community-sourced event calend…" at bounding box center [697, 159] width 1052 height 210
